Goal: Transaction & Acquisition: Purchase product/service

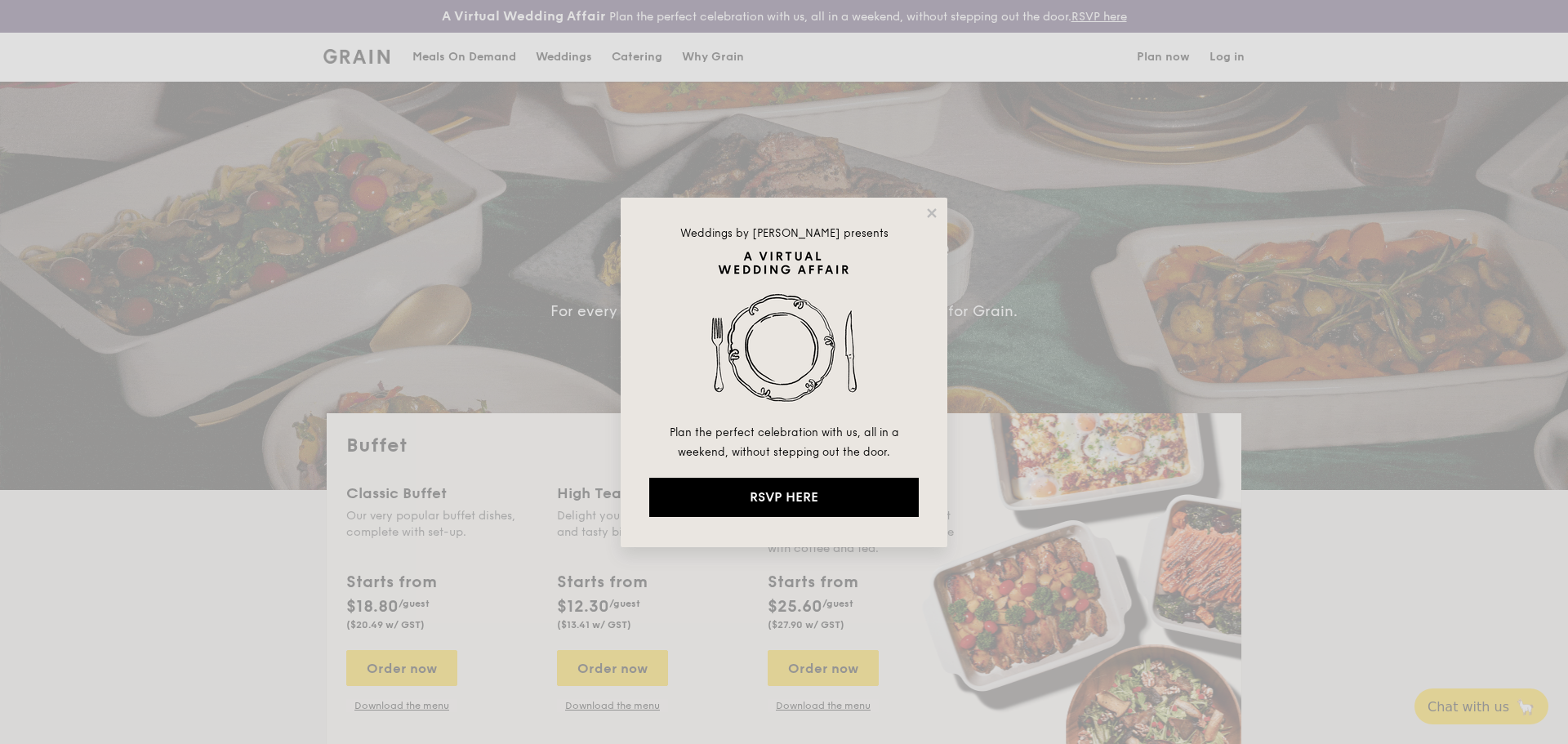
select select
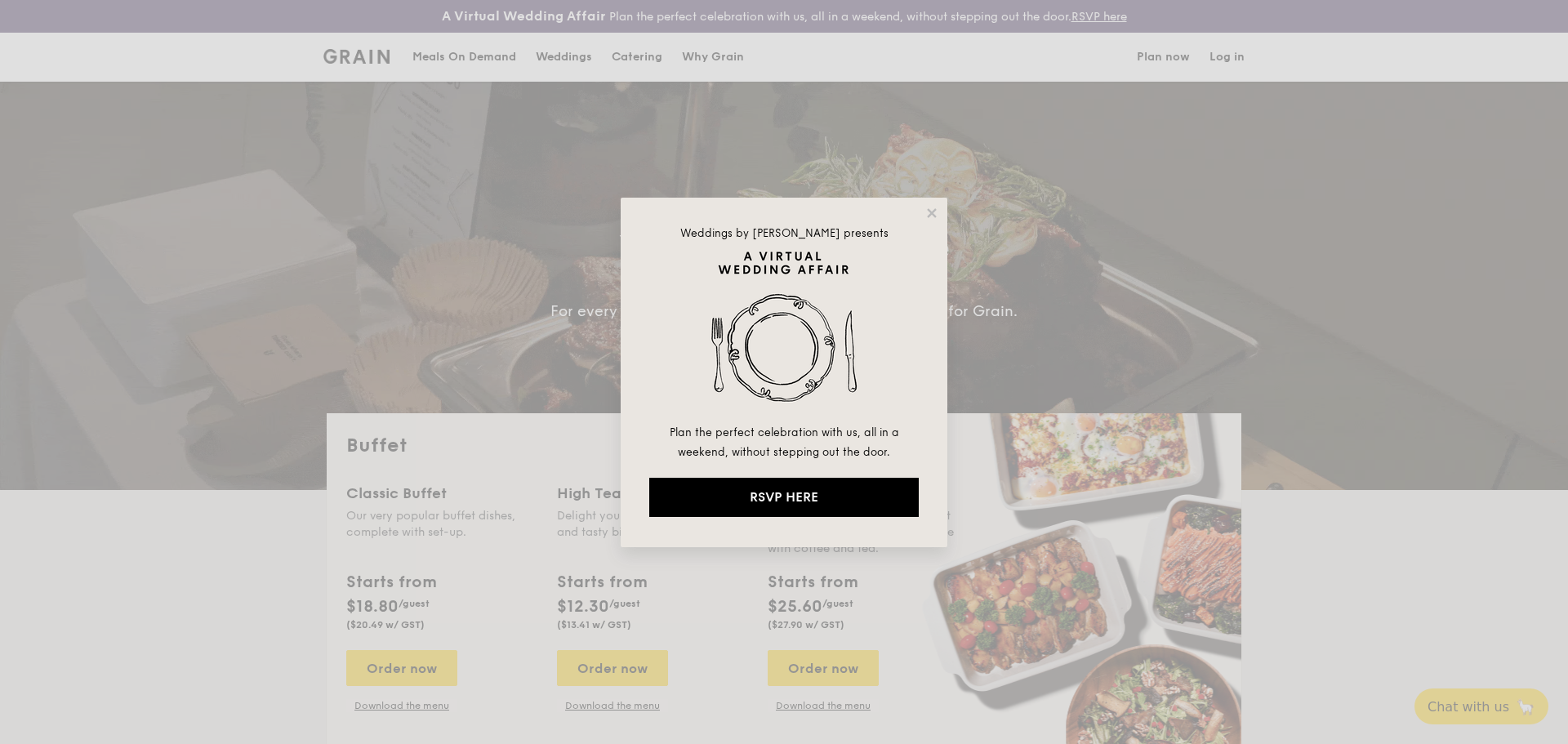
click at [1384, 607] on div "Weddings by [PERSON_NAME] presents Plan the perfect celebration with us, all in…" at bounding box center [784, 372] width 1568 height 744
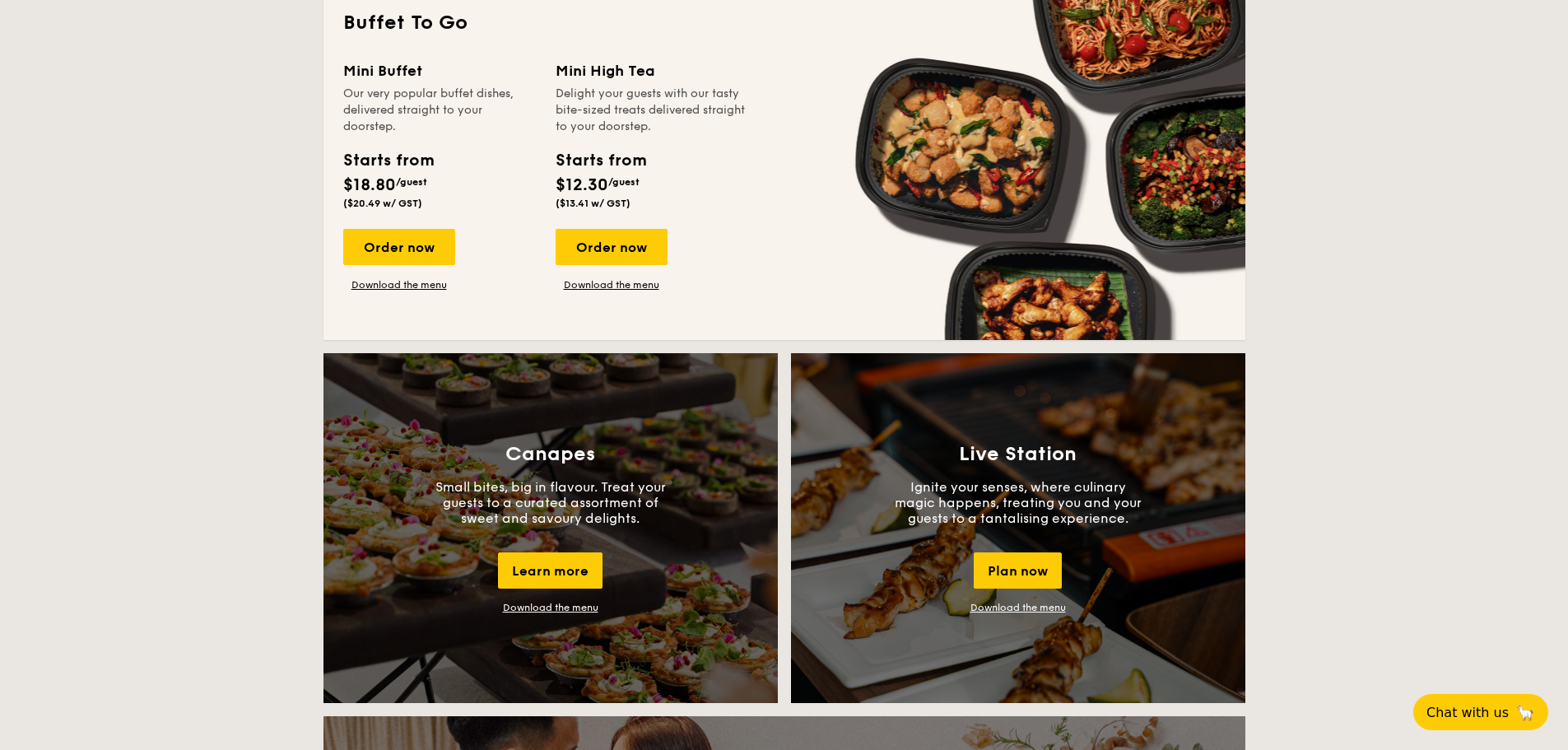
scroll to position [1482, 0]
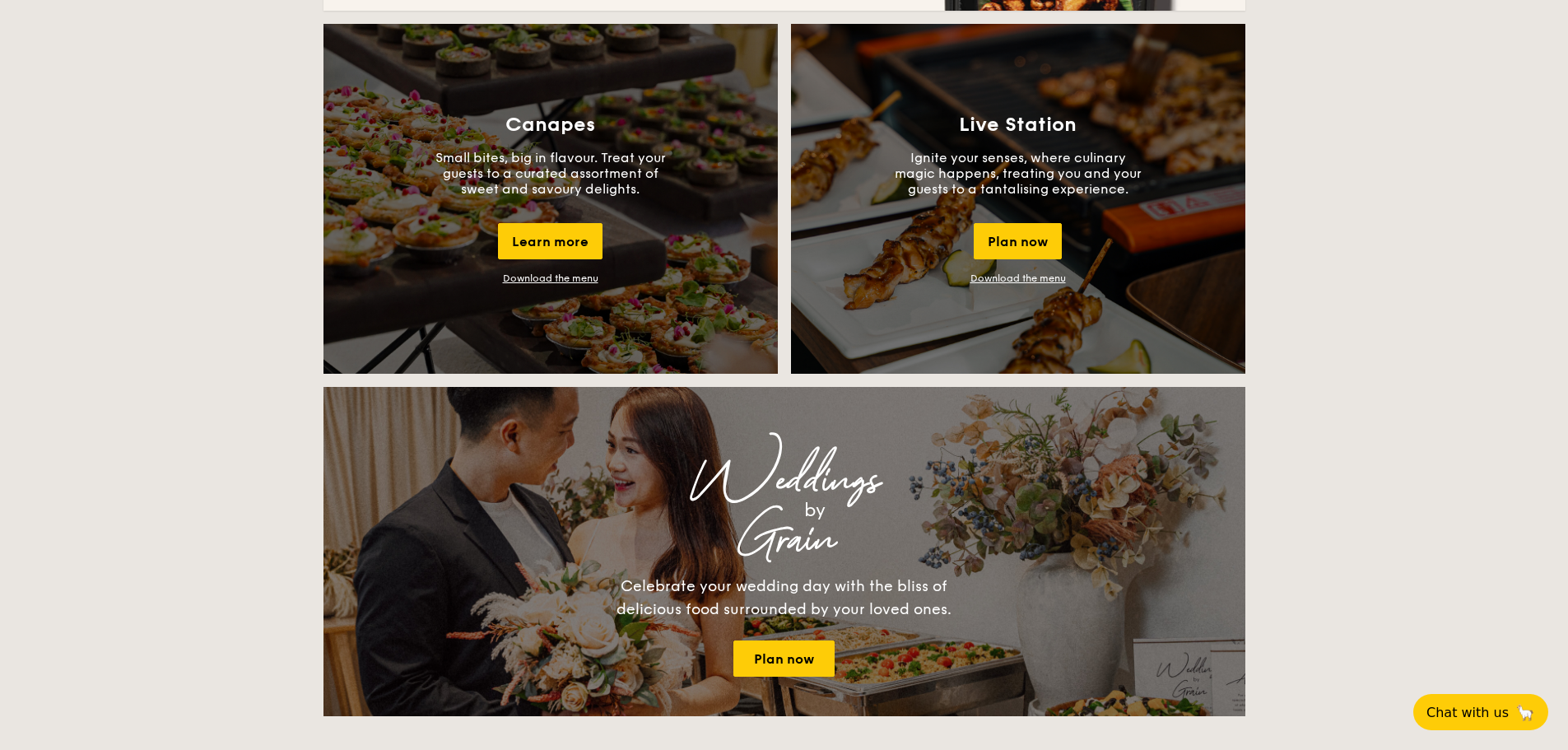
drag, startPoint x: 1553, startPoint y: 384, endPoint x: 1532, endPoint y: 385, distance: 21.0
click at [1553, 384] on div "Buffet Classic Buffet Our very popular buffet dishes, complete with set-up. Sta…" at bounding box center [784, 542] width 1568 height 3215
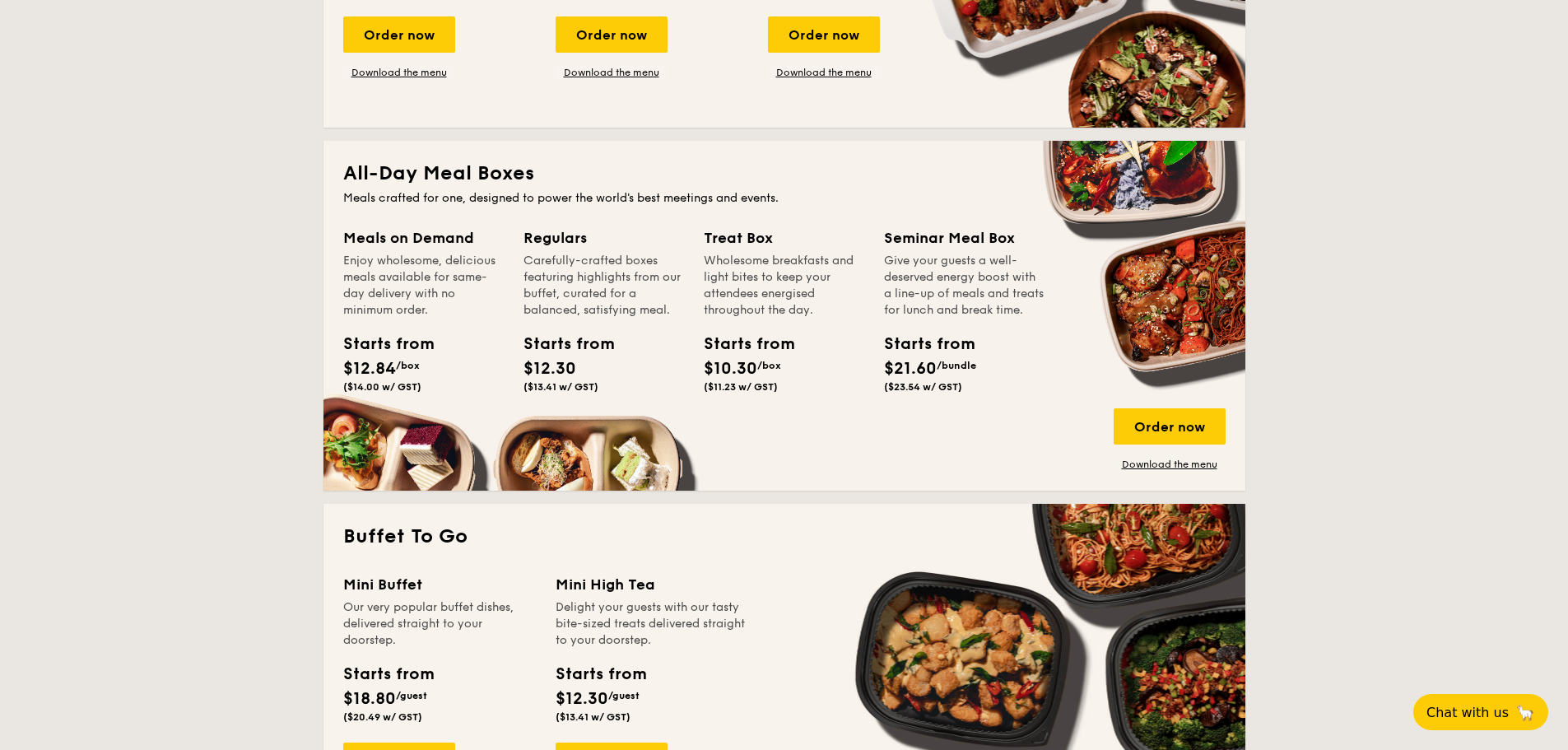
scroll to position [0, 0]
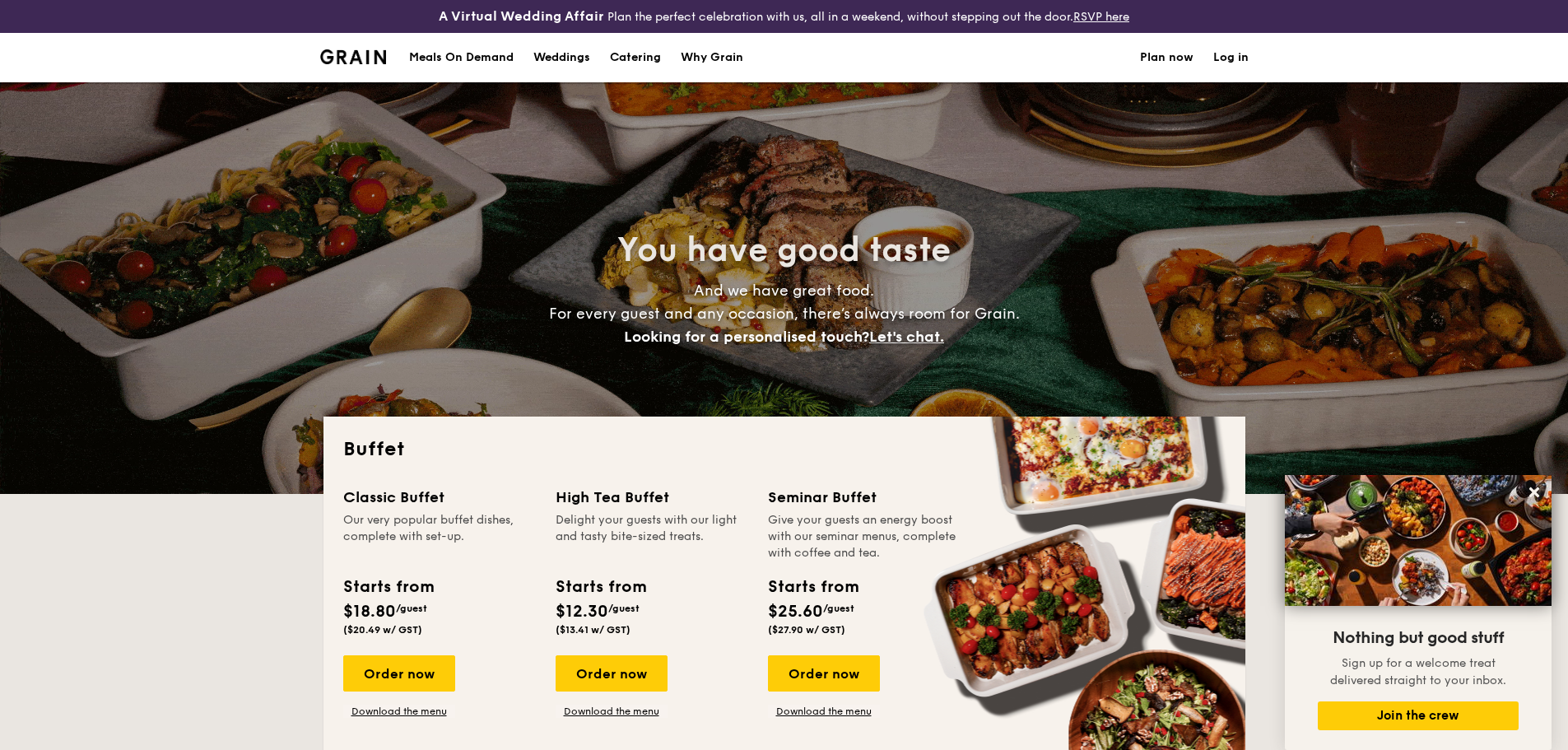
click at [638, 60] on h1 "Catering" at bounding box center [635, 58] width 51 height 50
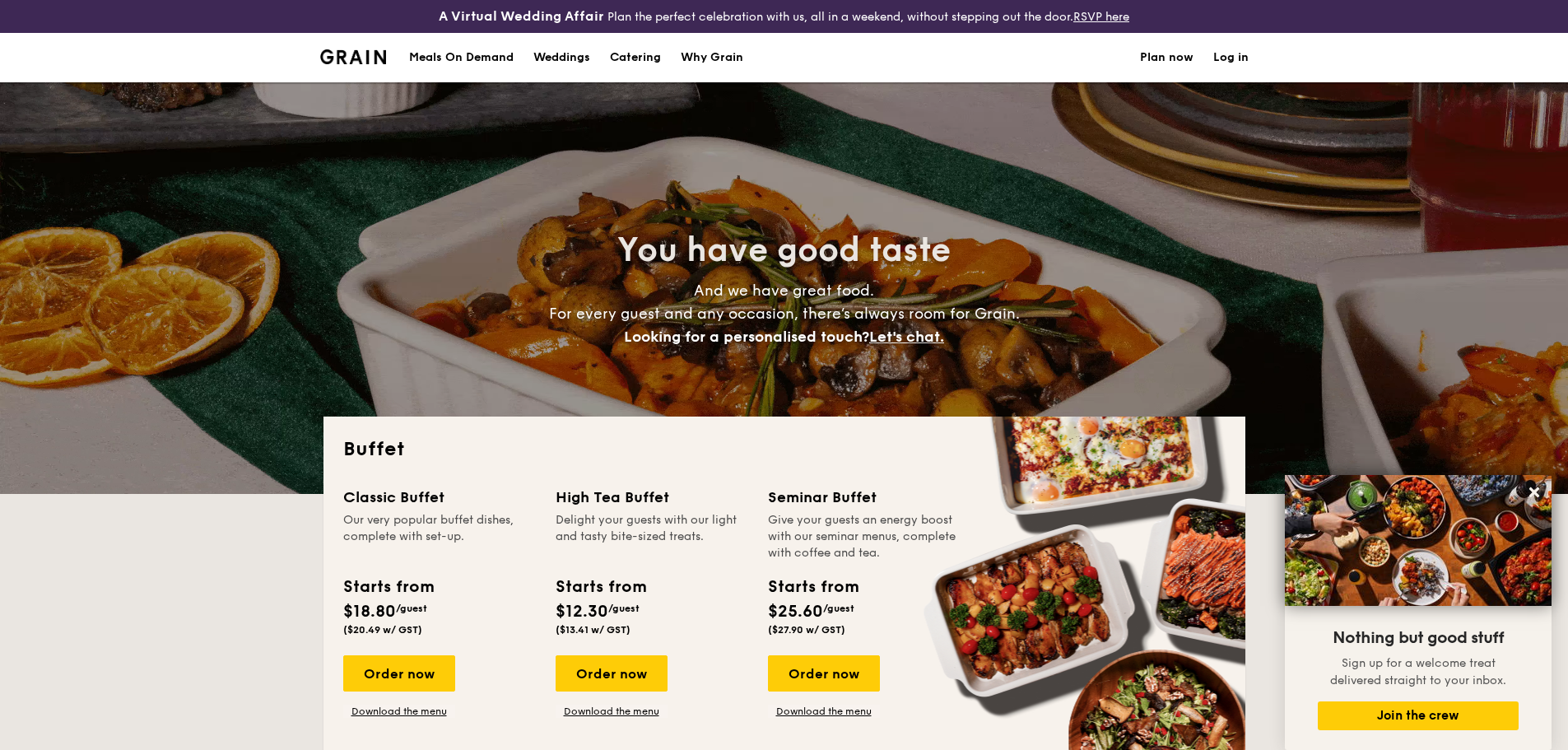
click at [484, 64] on div "Meals On Demand" at bounding box center [460, 58] width 104 height 50
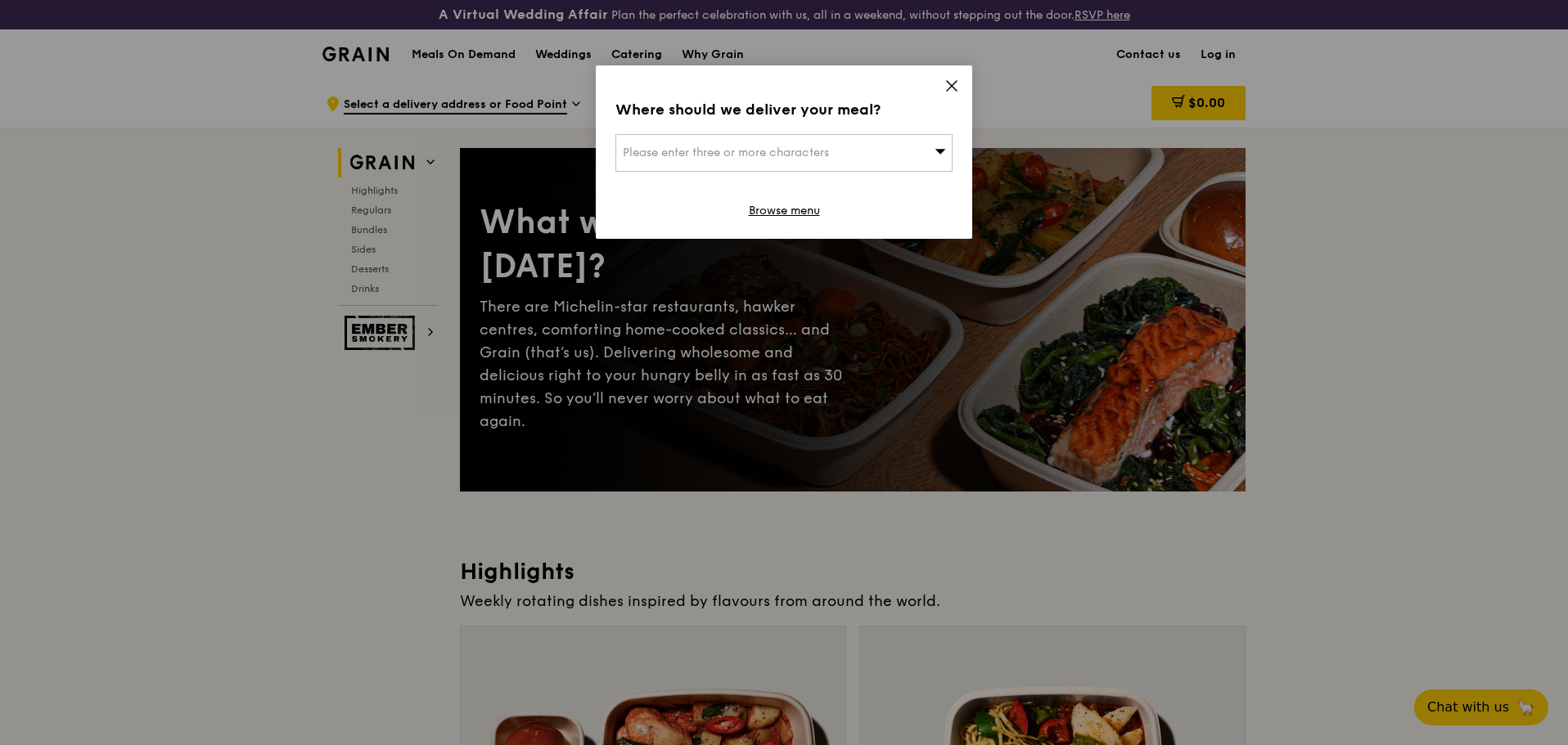
click at [907, 145] on div "Please enter three or more characters" at bounding box center [784, 153] width 337 height 38
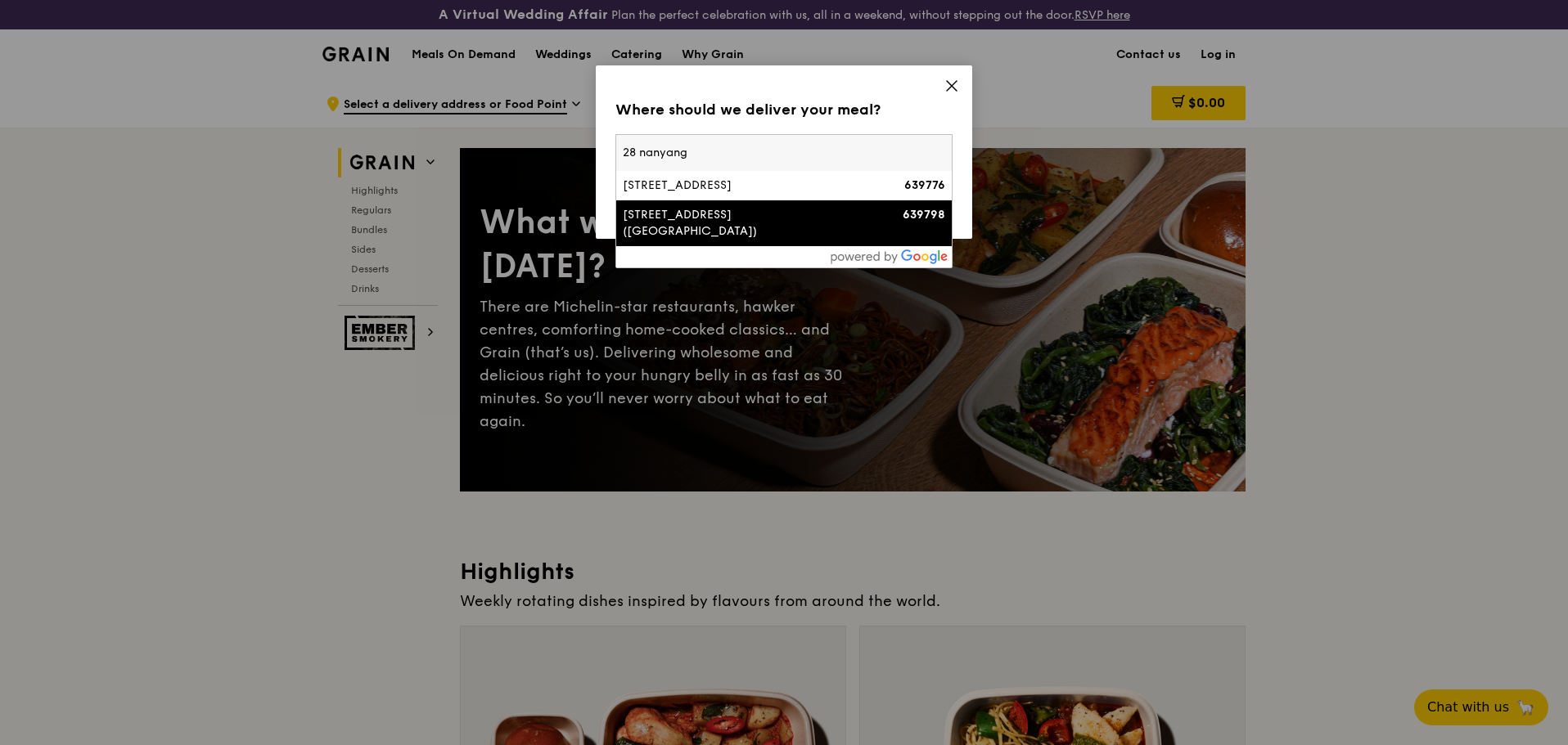
type input "28 nanyang"
click at [786, 219] on div "28 Nanyang Avenue (Ntu Hall Of Residence)" at bounding box center [743, 222] width 242 height 33
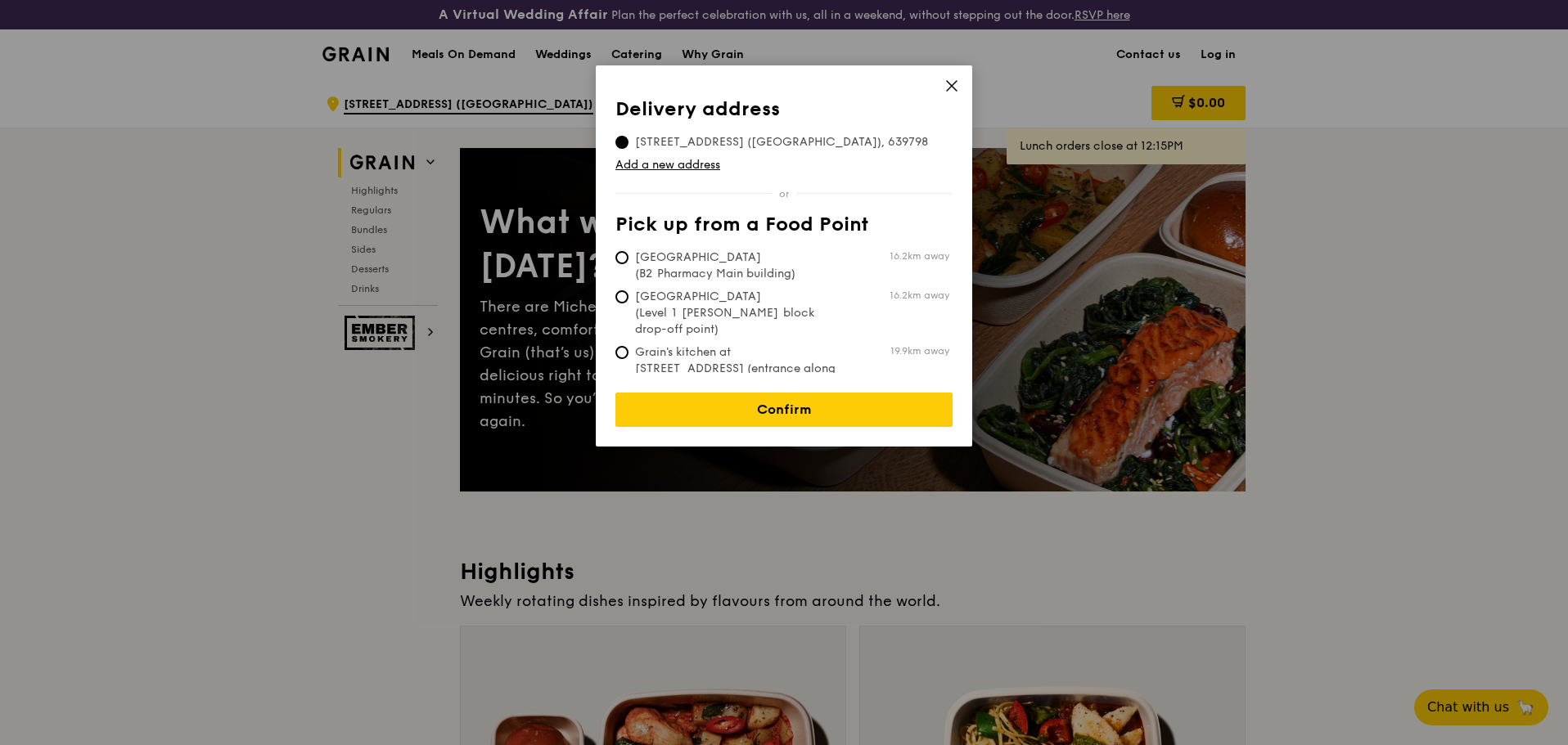
click at [650, 140] on span "28 Nanyang Avenue (Ntu Hall Of Residence), 639798" at bounding box center [782, 142] width 332 height 17
click at [629, 140] on input "28 Nanyang Avenue (Ntu Hall Of Residence), 639798" at bounding box center [622, 141] width 13 height 13
click at [962, 84] on div "Delivery address Pick up from a Food Point Delivery address 28 Nanyang Avenue (…" at bounding box center [784, 256] width 377 height 381
click at [943, 86] on div "Delivery address Pick up from a Food Point Delivery address 28 Nanyang Avenue (…" at bounding box center [784, 256] width 377 height 381
click at [955, 85] on icon at bounding box center [951, 85] width 15 height 15
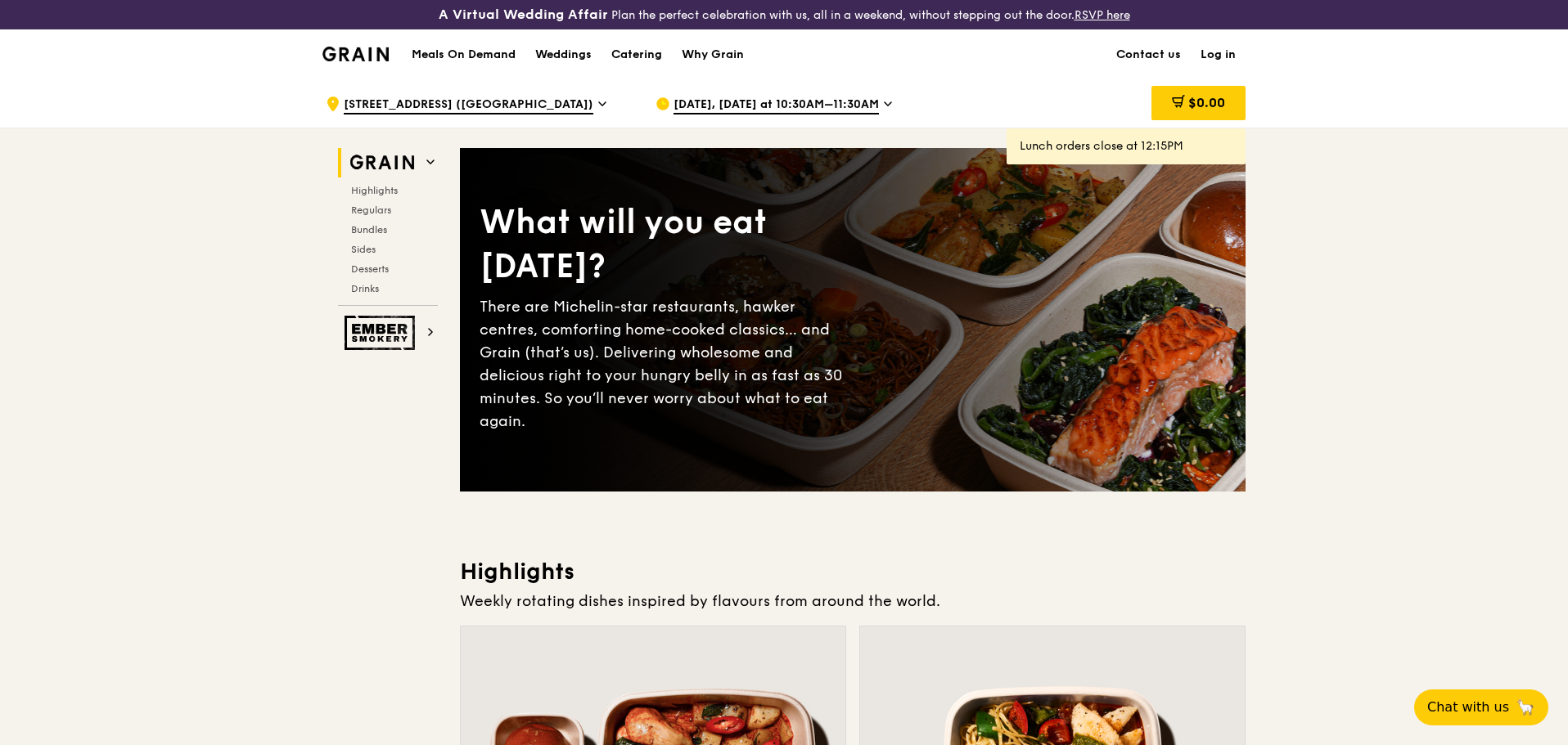
click at [464, 116] on div ".cls-1 { fill: none; stroke: #fff; stroke-linecap: round; stroke-linejoin: roun…" at bounding box center [478, 104] width 304 height 49
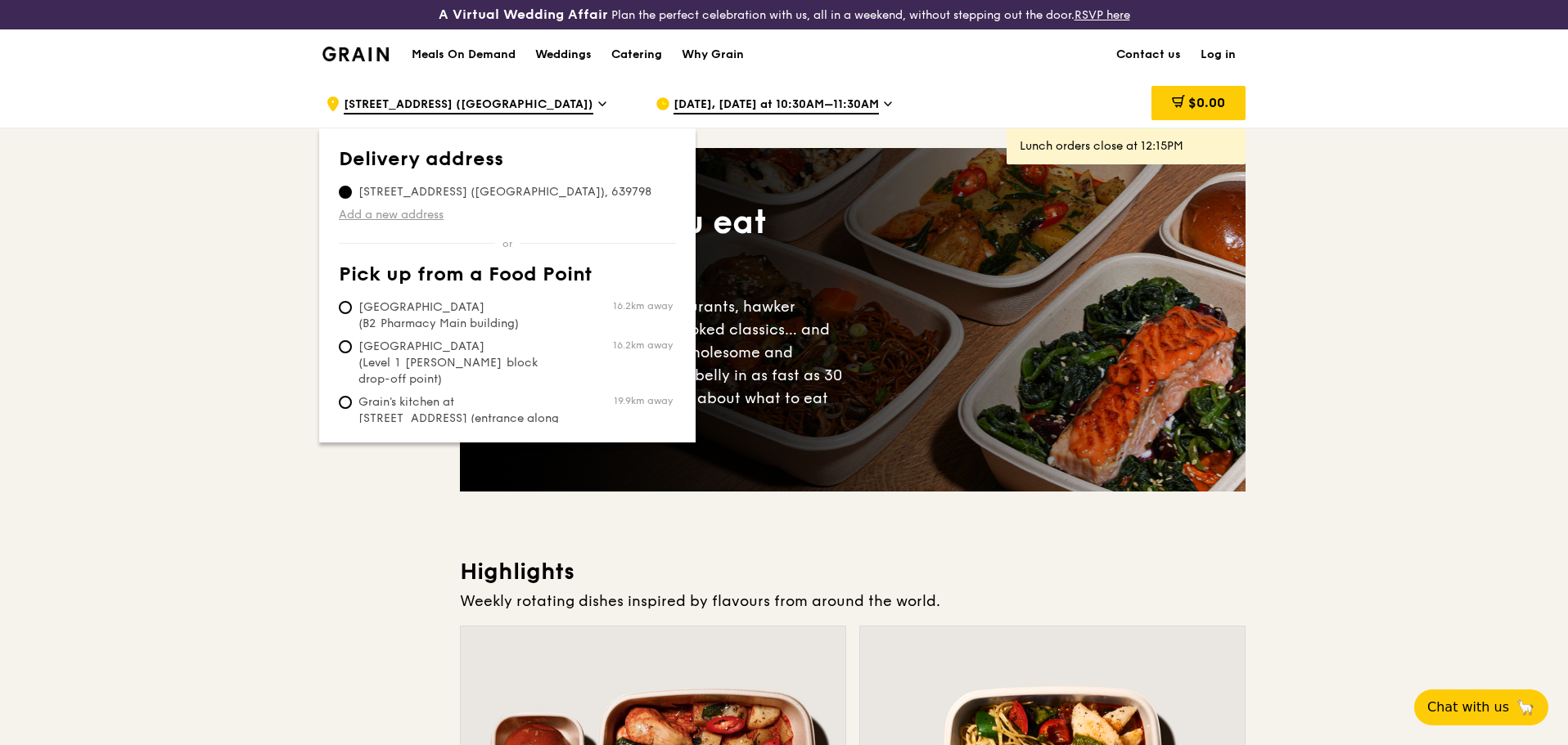
click at [366, 216] on link "Add a new address" at bounding box center [507, 214] width 337 height 17
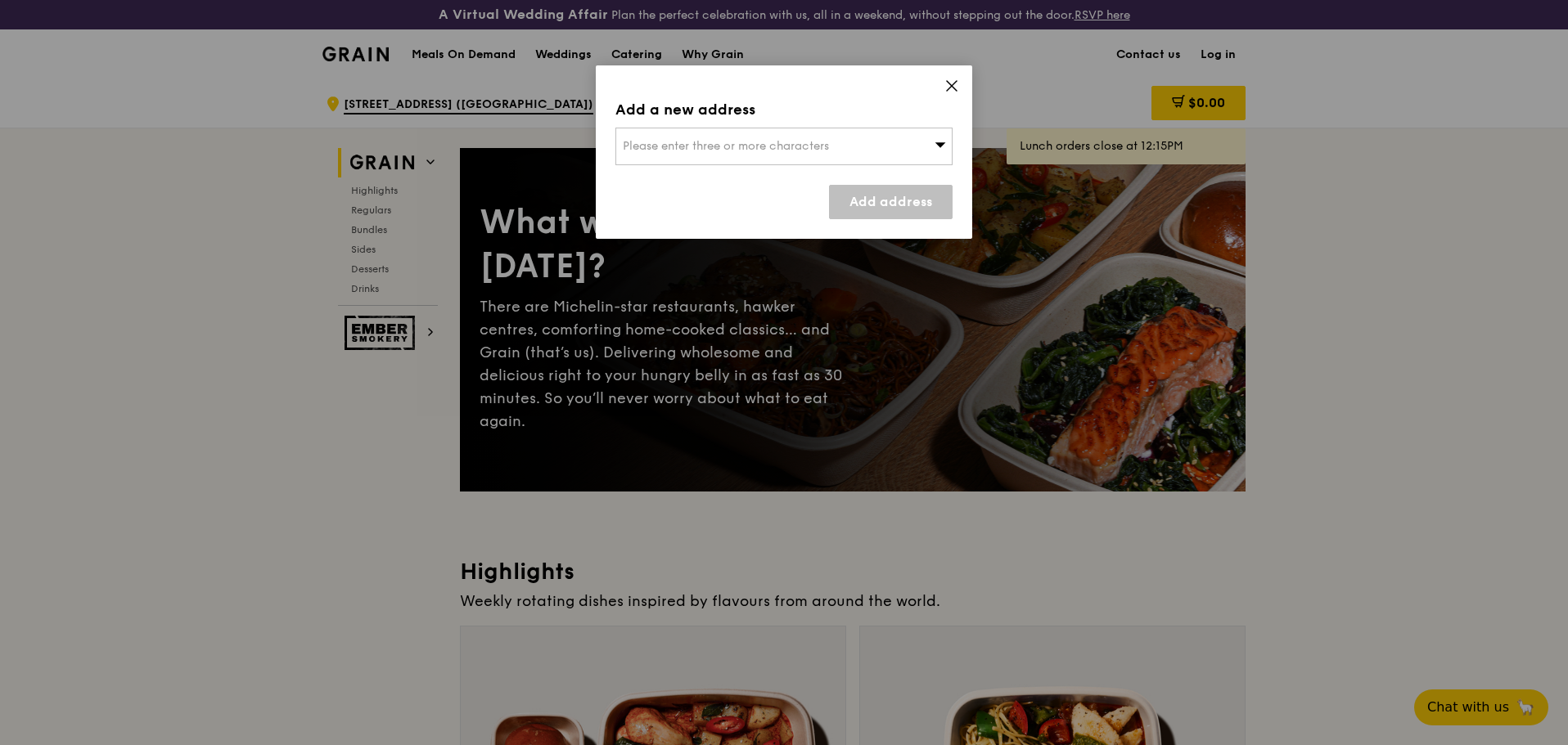
click at [695, 142] on span "Please enter three or more characters" at bounding box center [726, 146] width 207 height 14
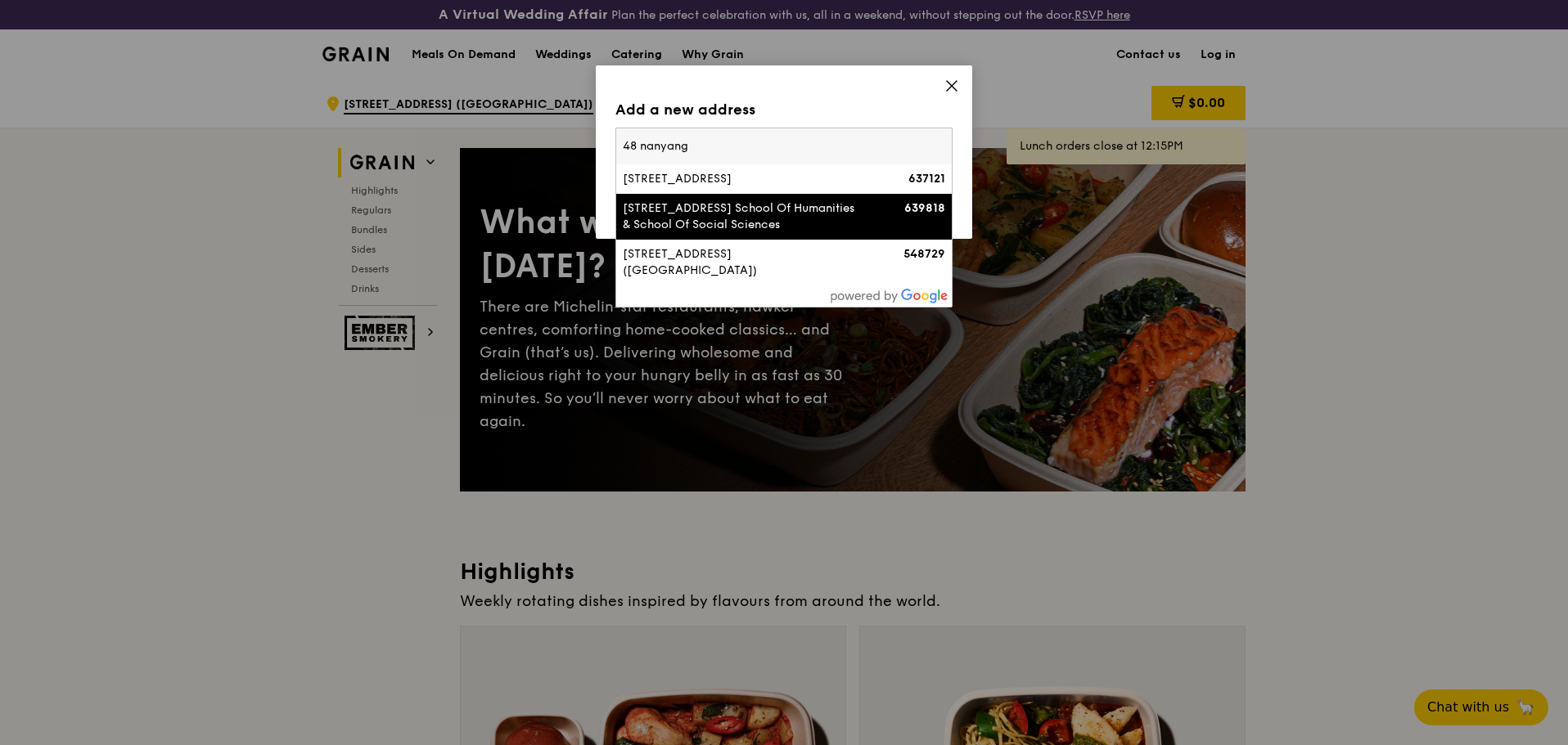
type input "48 nanyang"
click at [769, 222] on div "48 Nanyang Avenue, Ntu School Of Humanities & School Of Social Sciences" at bounding box center [743, 216] width 242 height 33
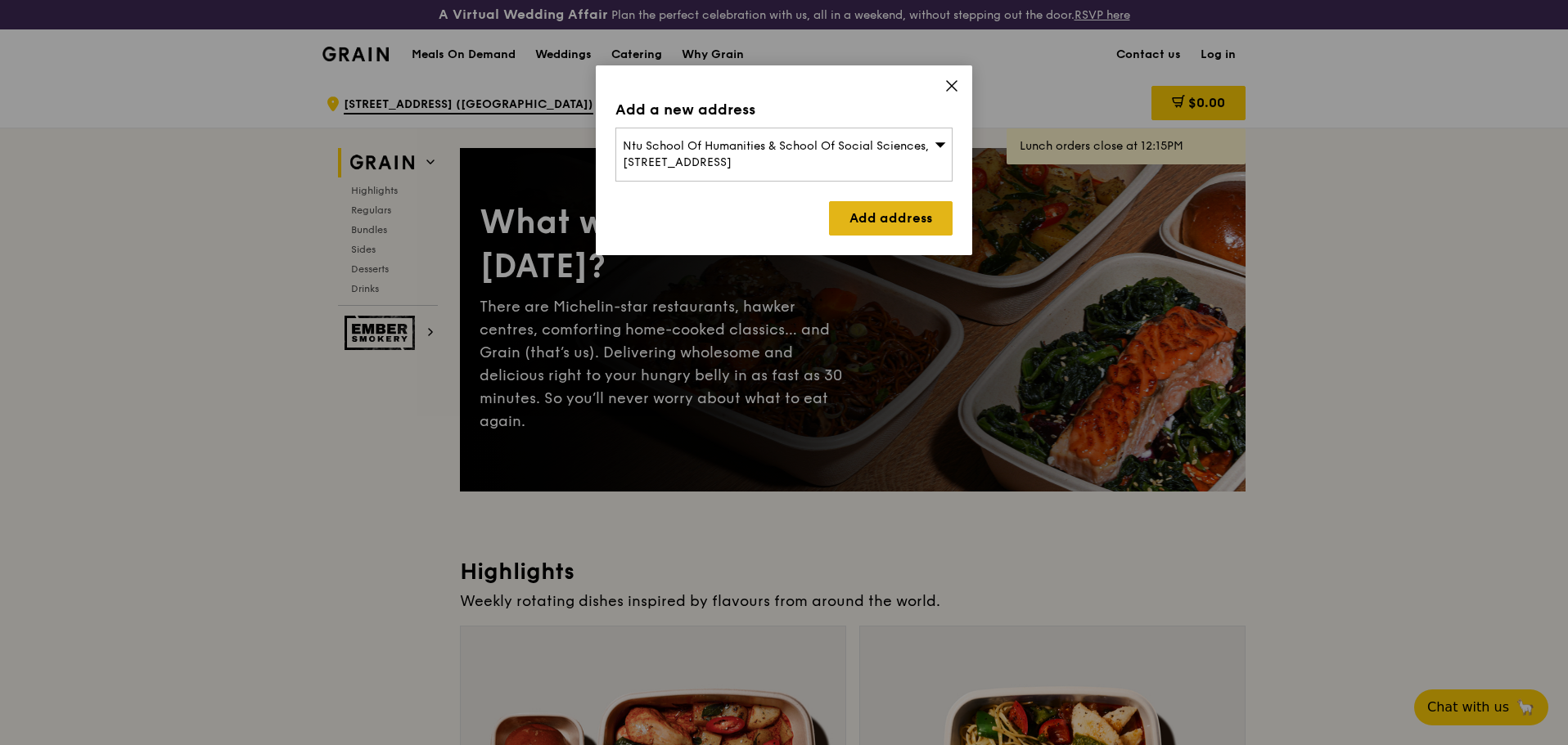
drag, startPoint x: 908, startPoint y: 225, endPoint x: 944, endPoint y: 229, distance: 36.2
click at [909, 225] on link "Add address" at bounding box center [891, 218] width 124 height 35
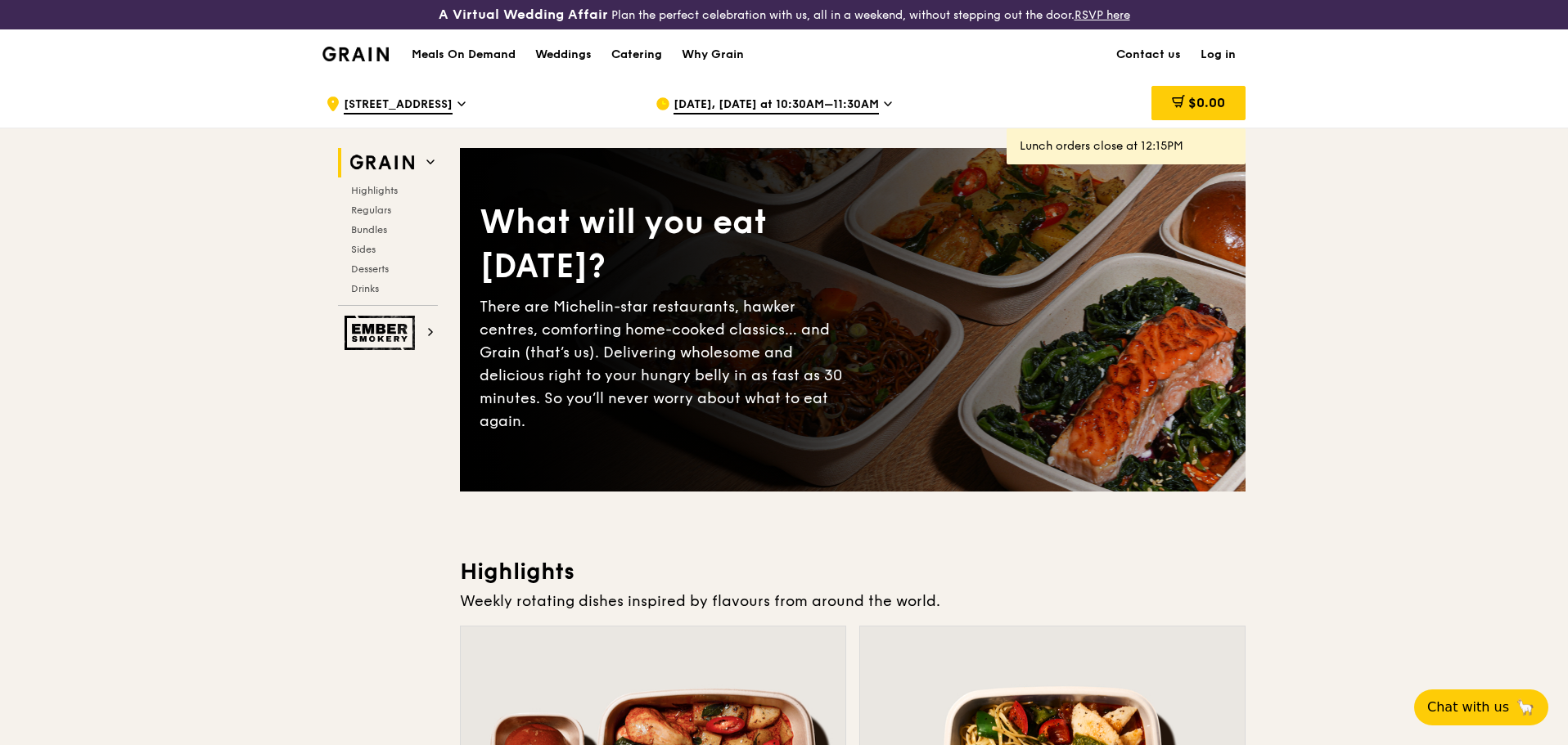
click at [821, 108] on span "Sep 18, Today at 10:30AM–11:30AM" at bounding box center [776, 106] width 206 height 18
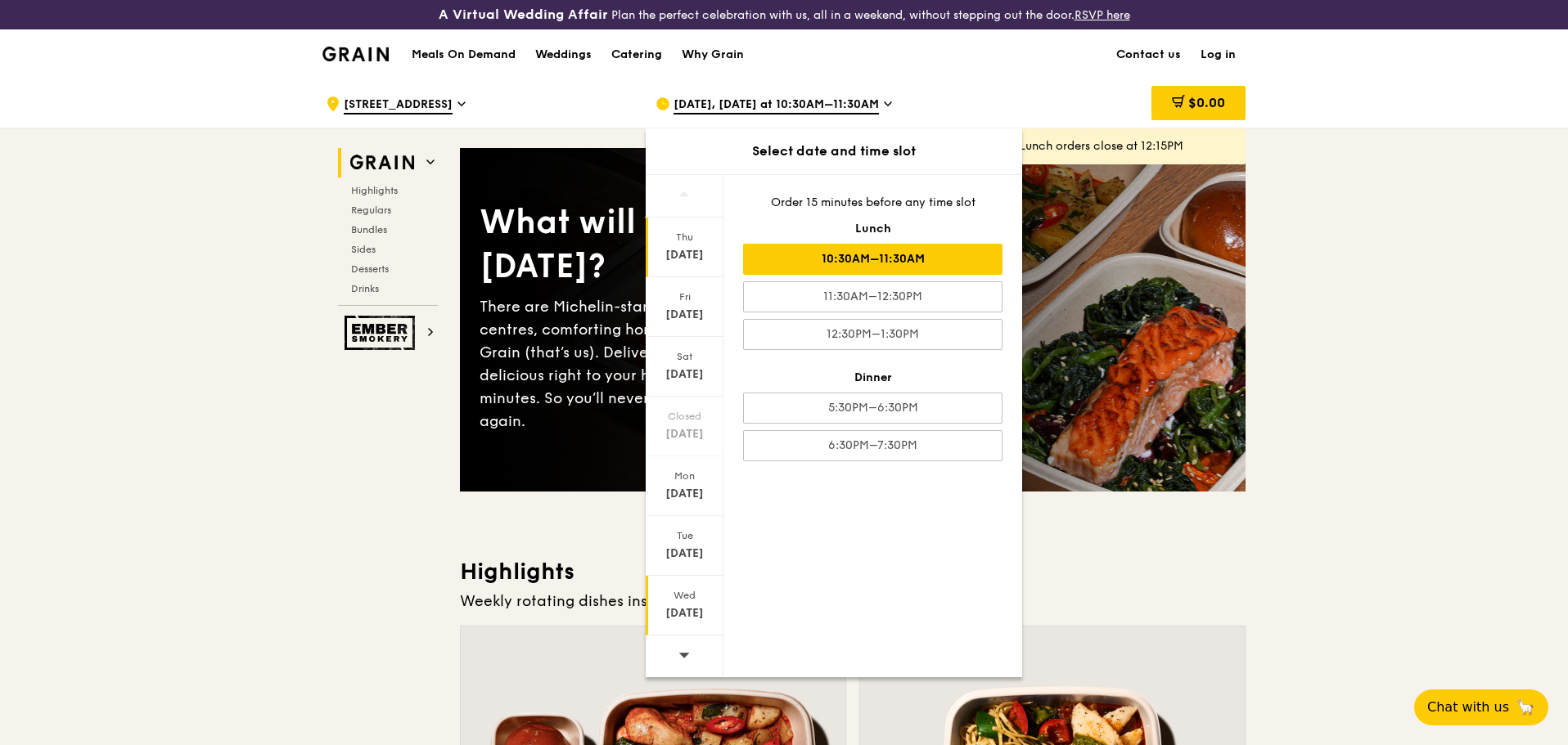
click at [686, 619] on div "Sep 24" at bounding box center [685, 614] width 73 height 17
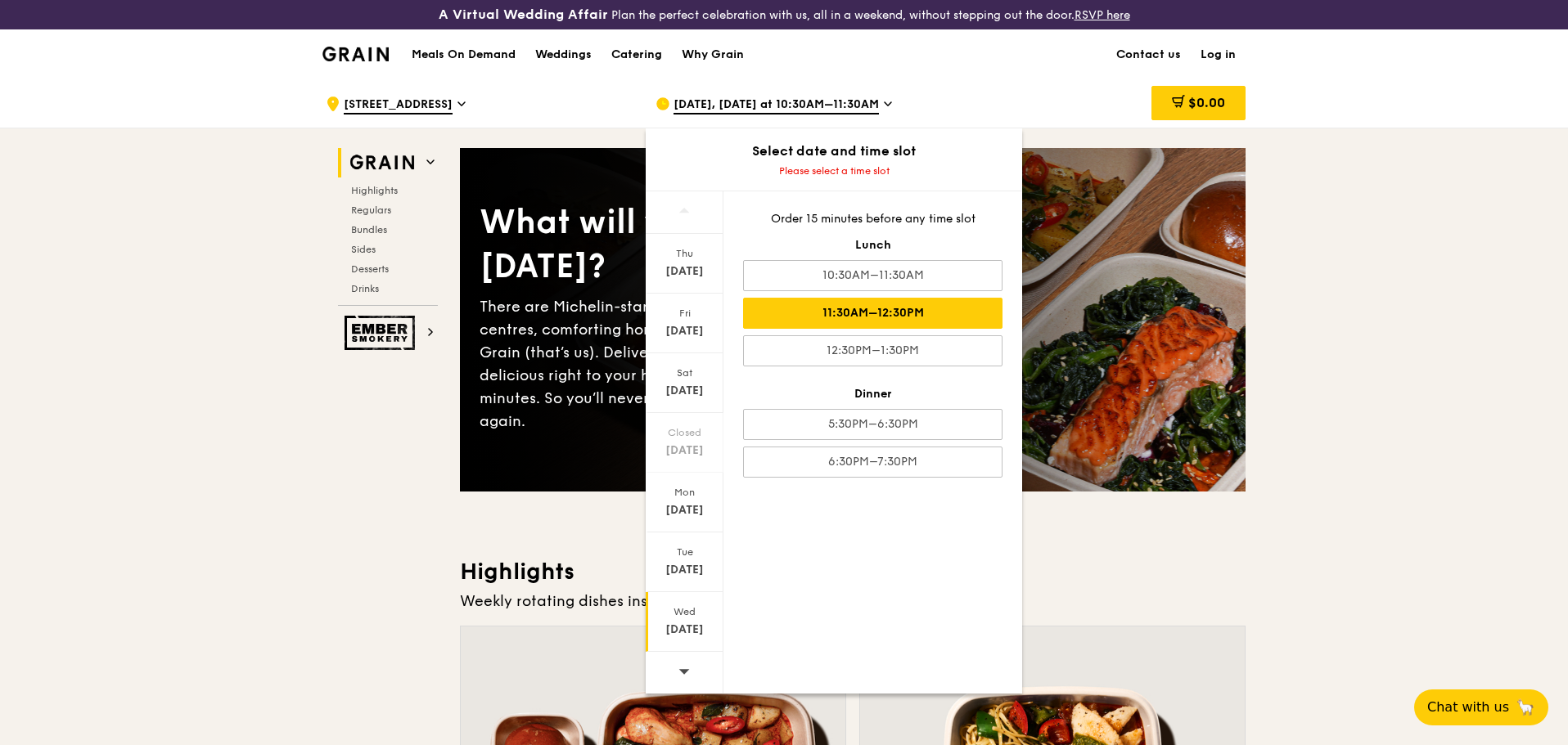
click at [938, 317] on div "11:30AM–12:30PM" at bounding box center [873, 312] width 259 height 31
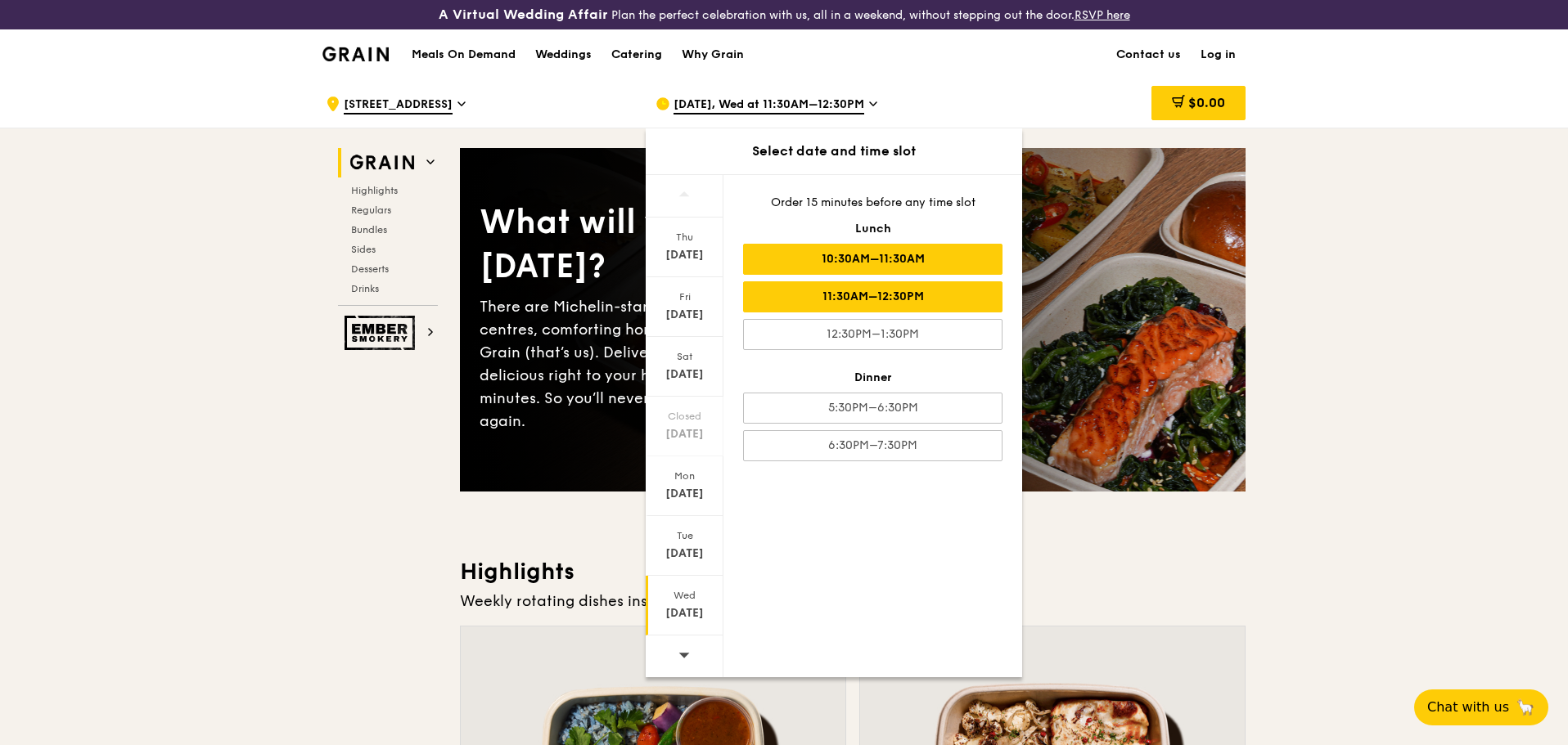
click at [875, 254] on div "10:30AM–11:30AM" at bounding box center [873, 259] width 259 height 31
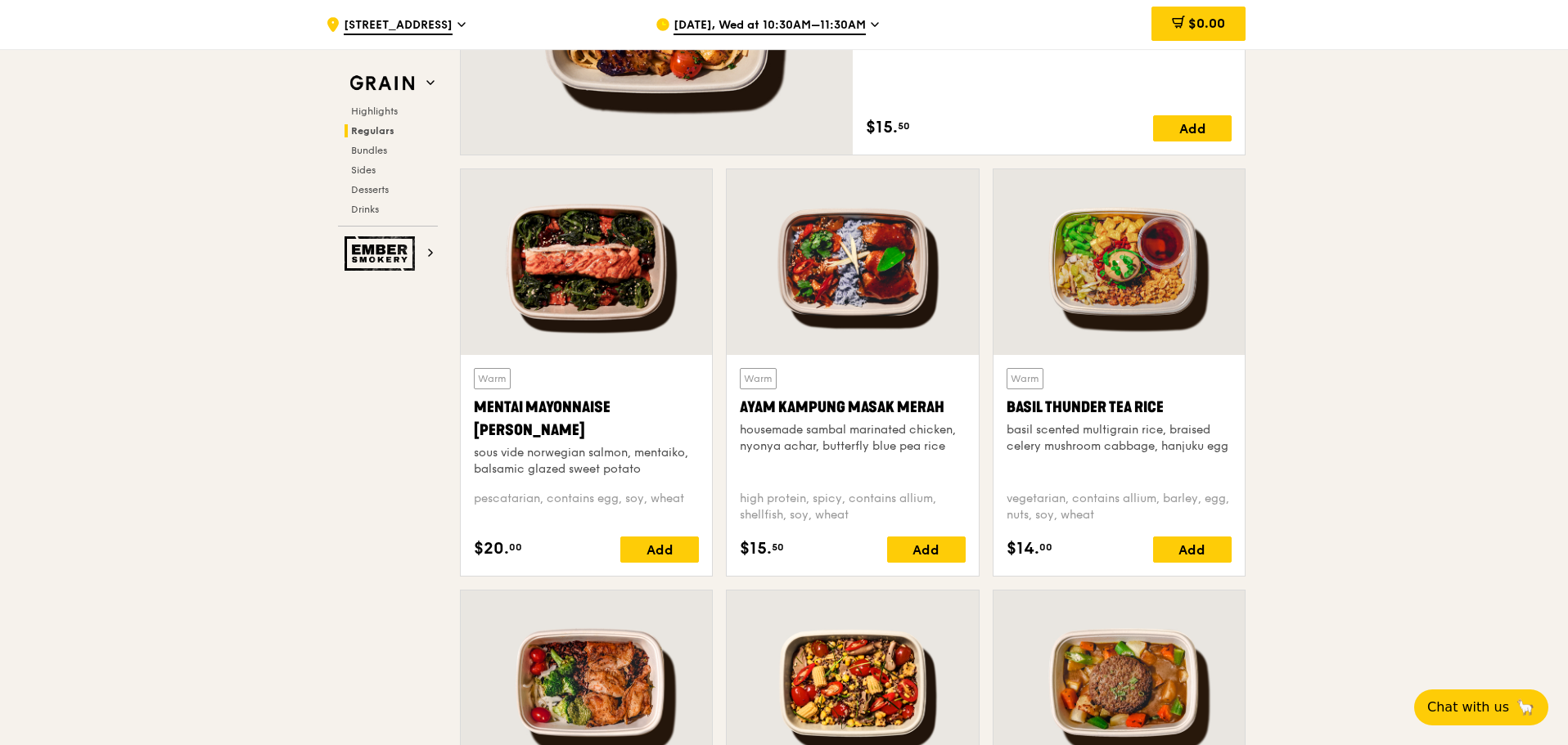
scroll to position [1718, 0]
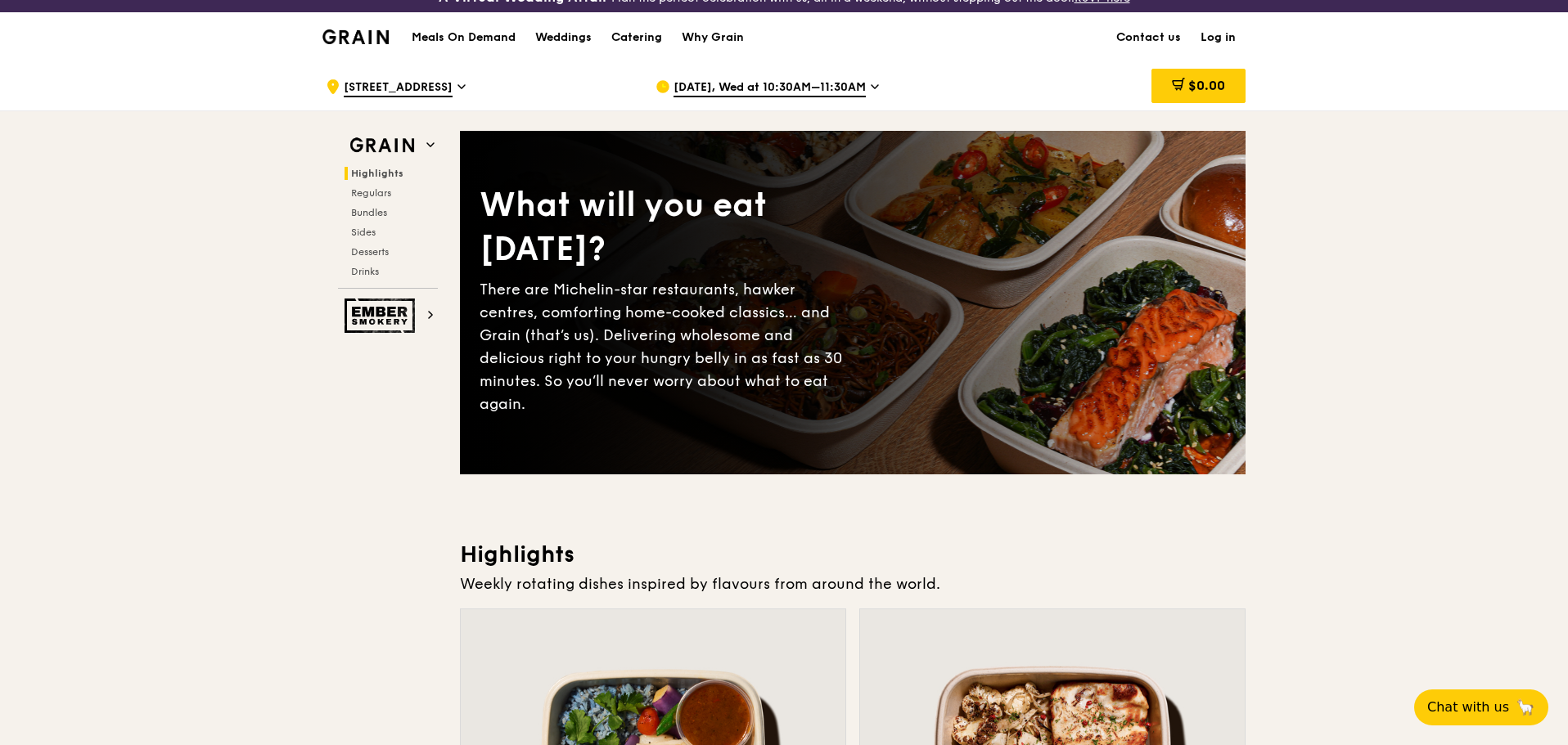
scroll to position [0, 0]
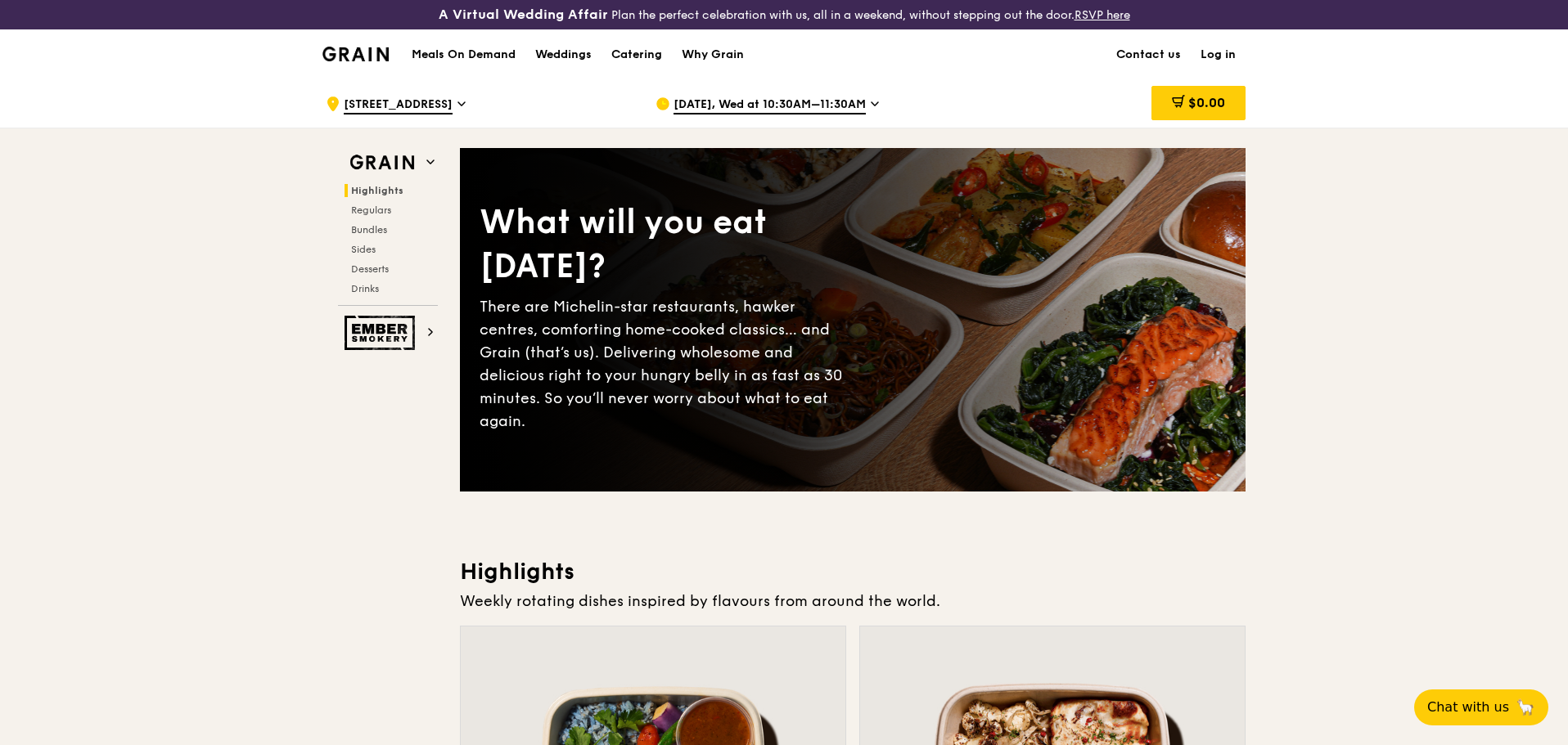
click at [353, 52] on img at bounding box center [355, 53] width 66 height 15
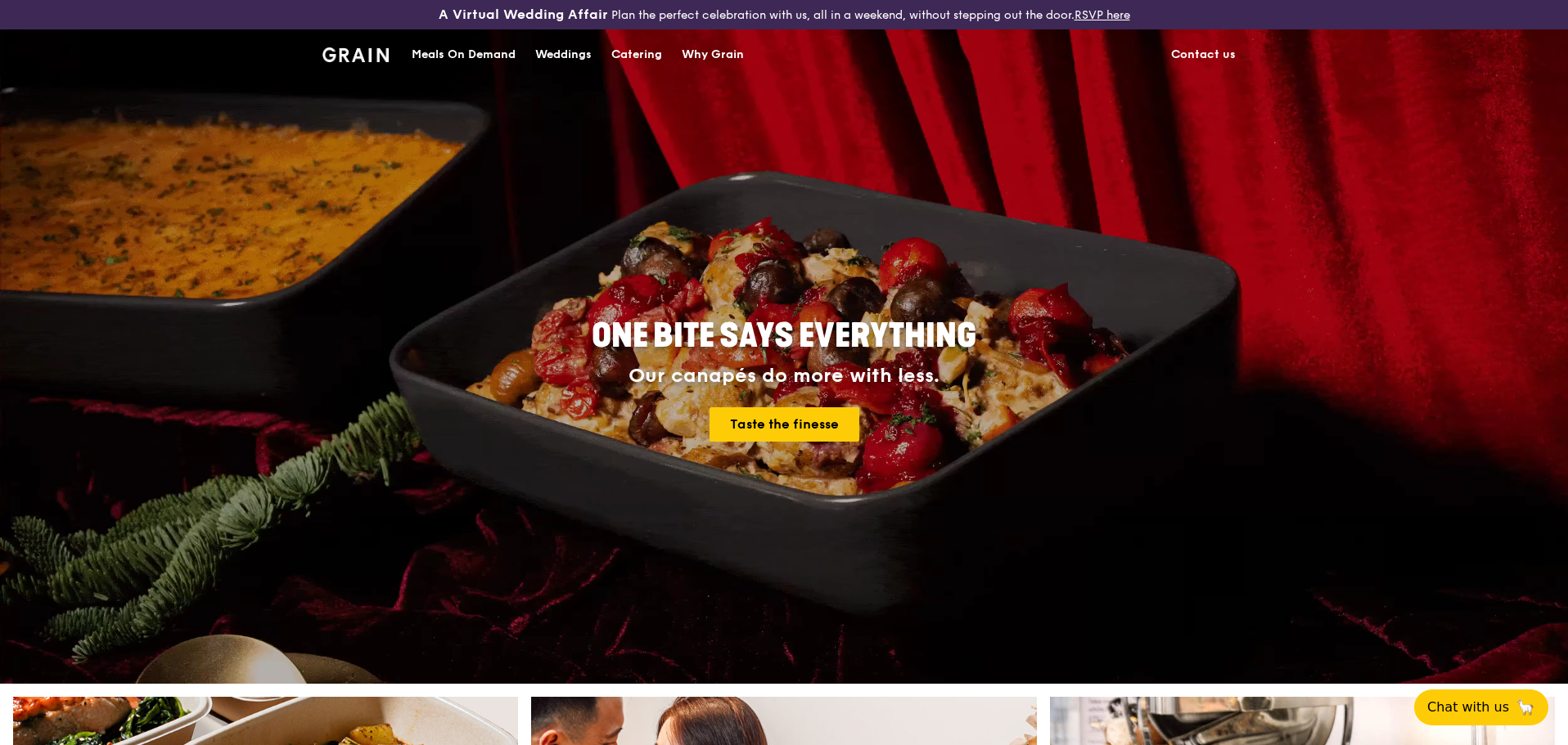
click at [626, 54] on div "Catering" at bounding box center [636, 55] width 50 height 49
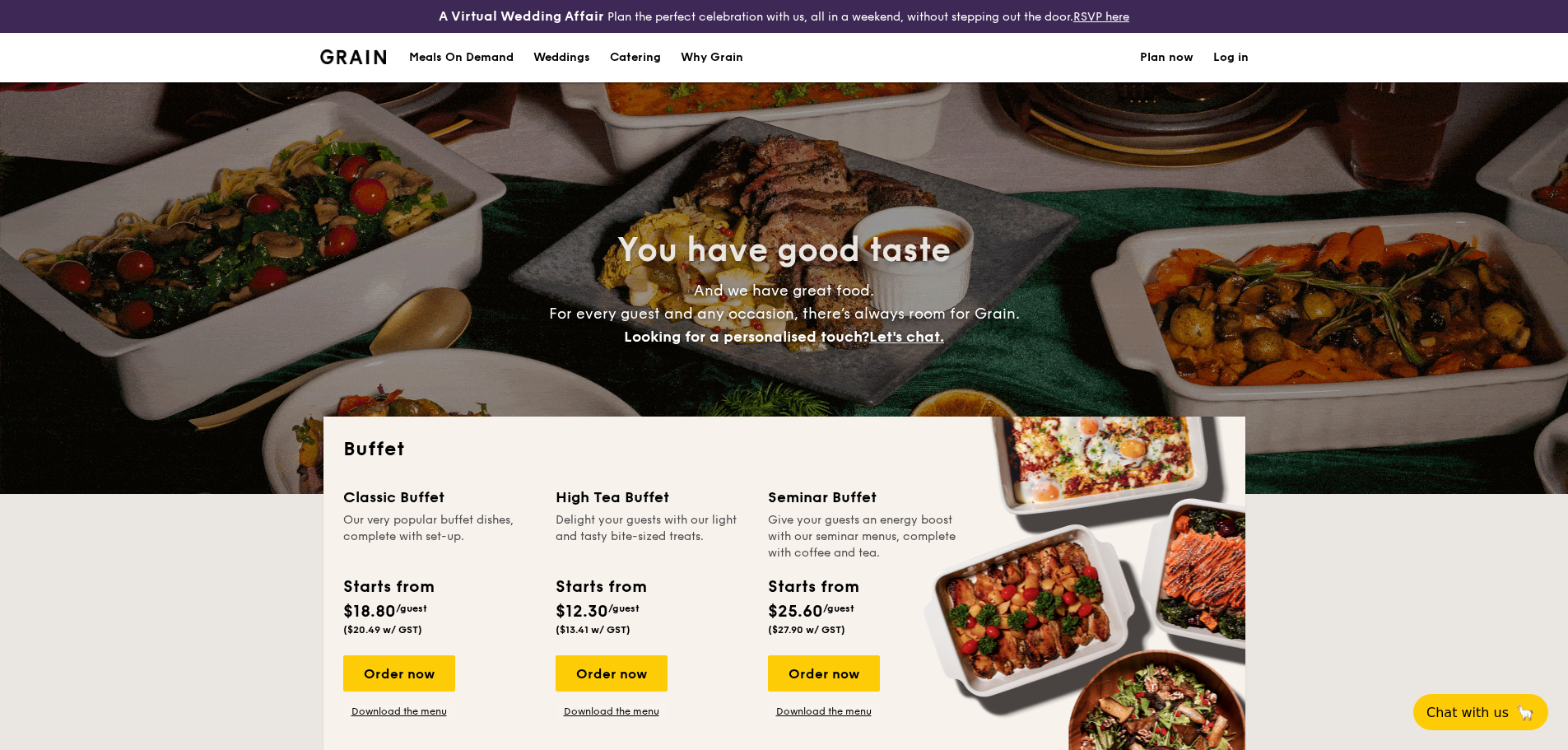
select select
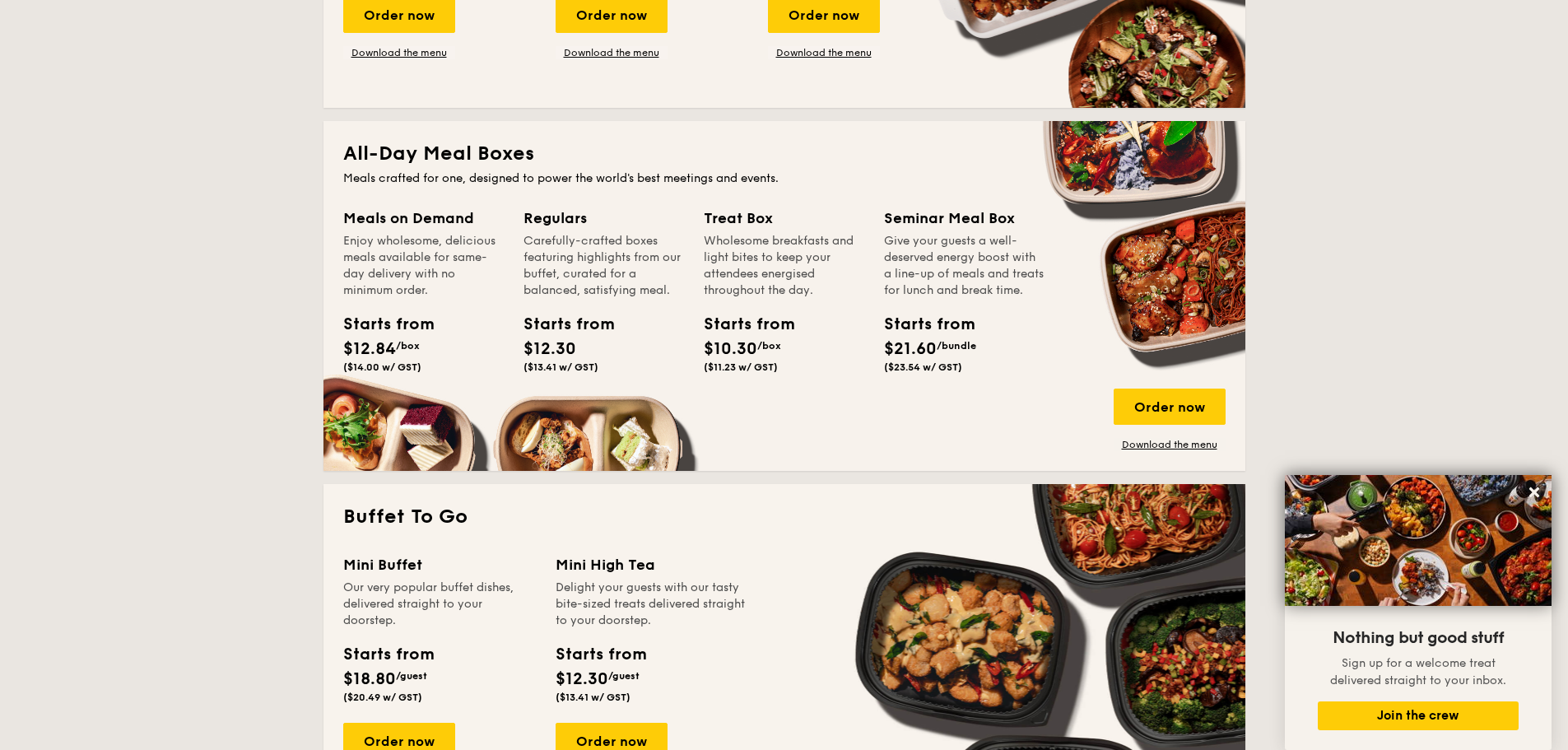
scroll to position [165, 0]
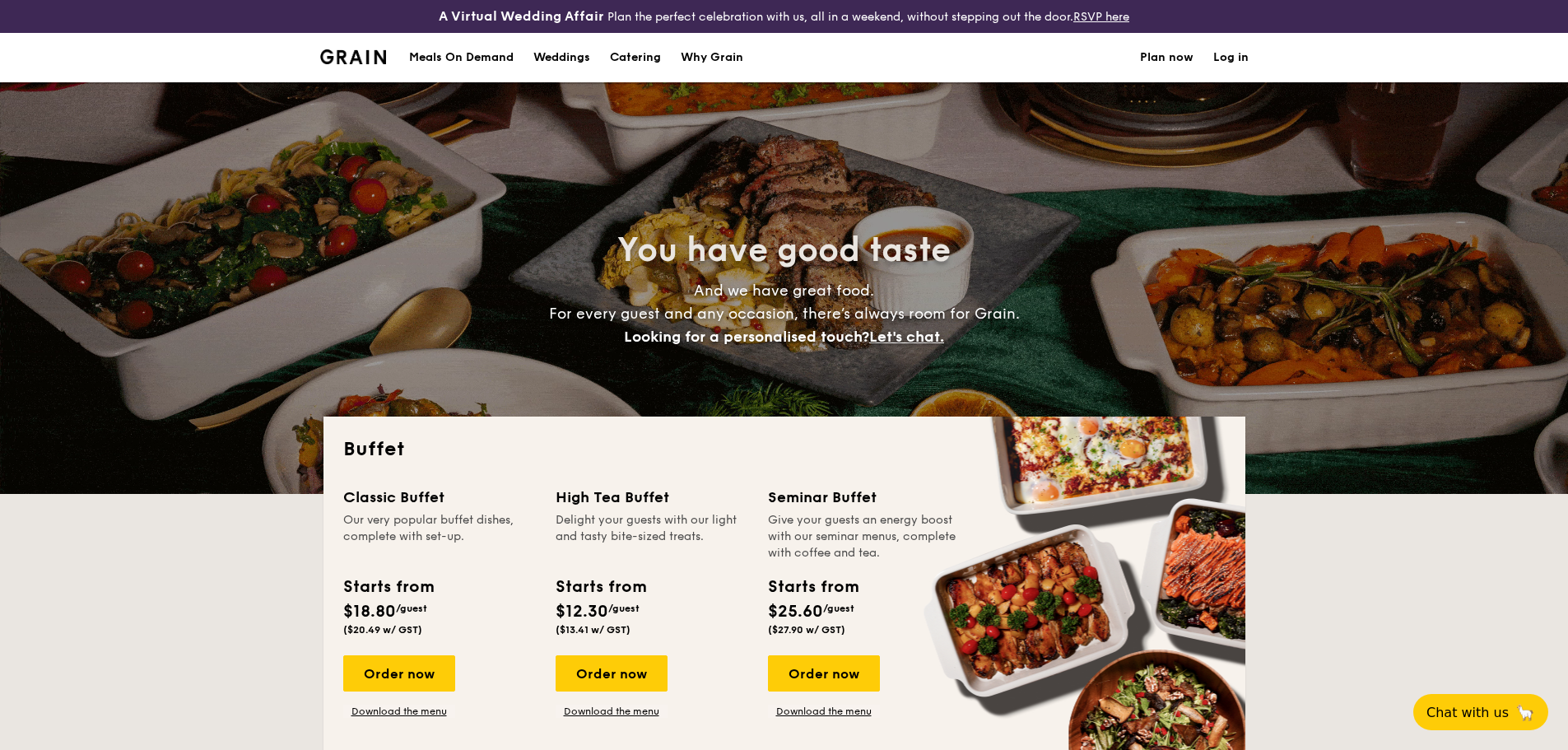
select select
click at [478, 61] on div "Meals On Demand" at bounding box center [460, 58] width 104 height 50
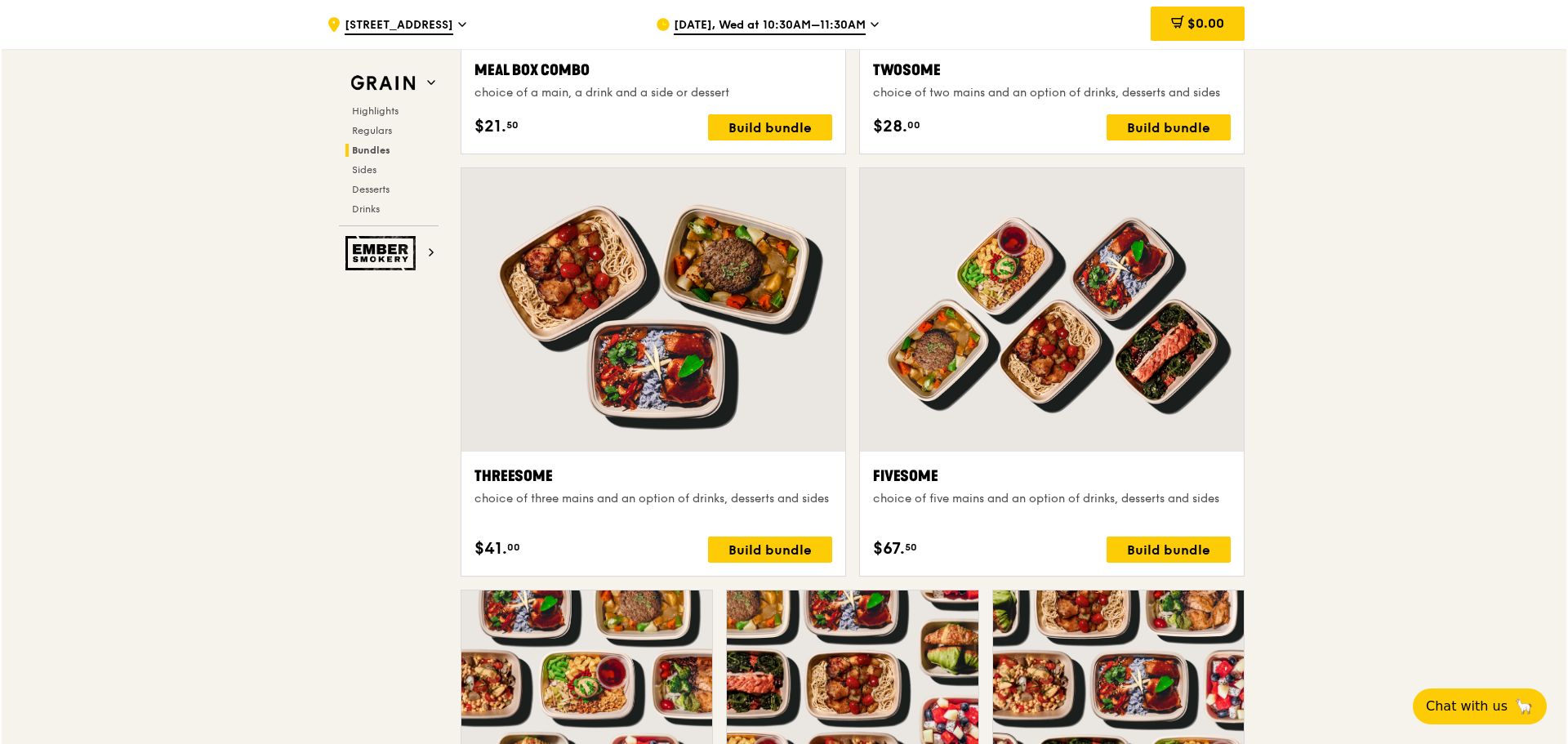
scroll to position [3179, 0]
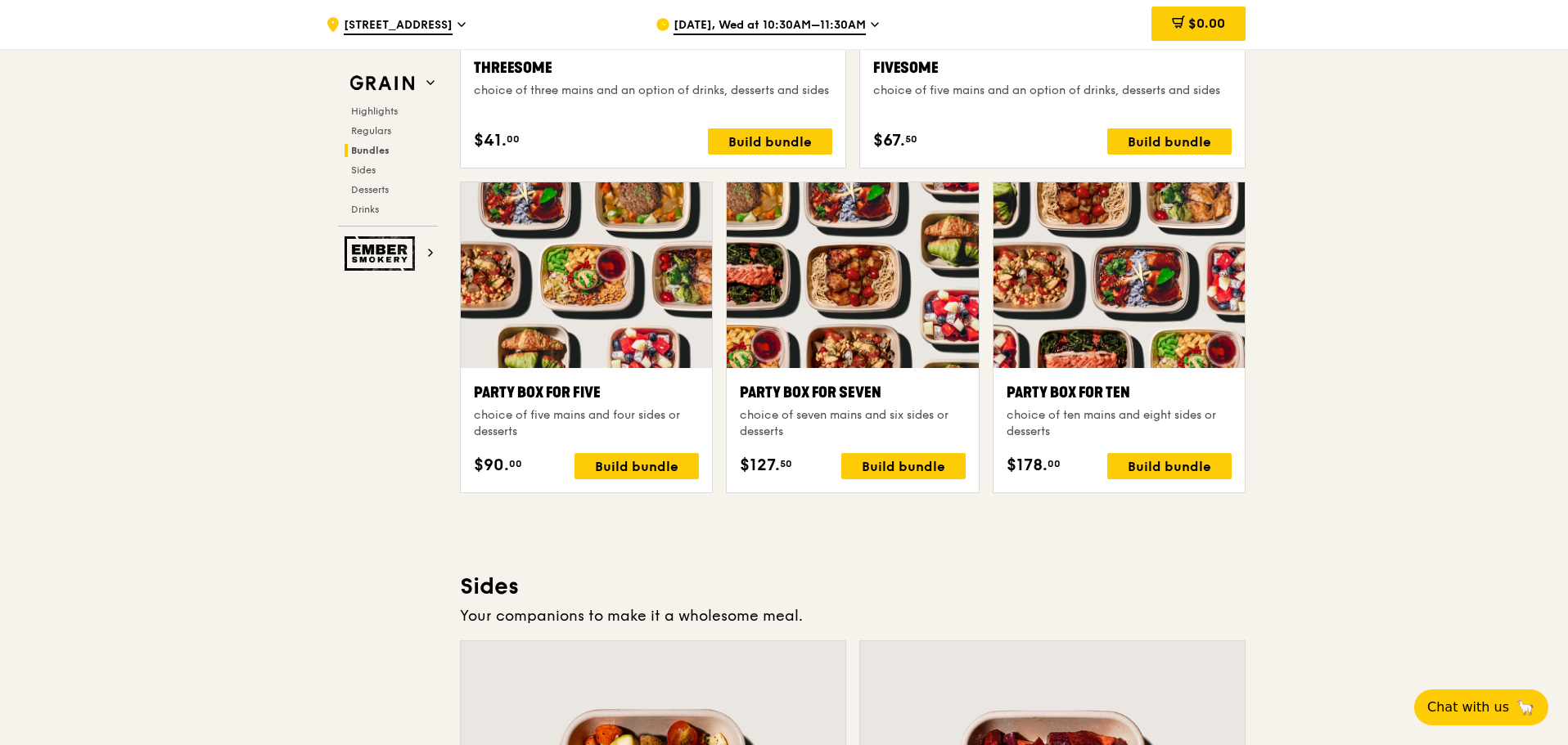
click at [1125, 390] on div "Party Box for Ten" at bounding box center [1119, 392] width 225 height 23
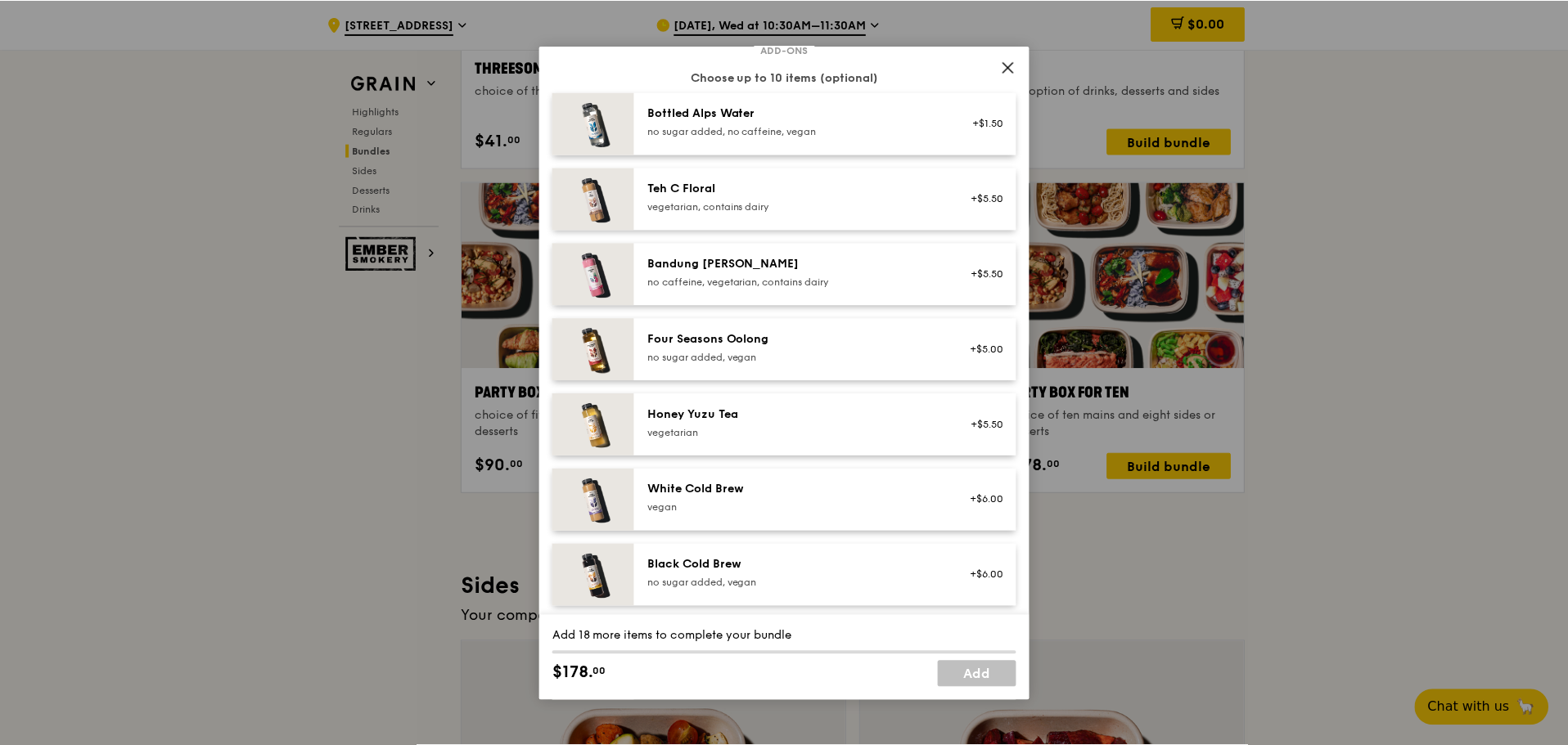
scroll to position [1872, 0]
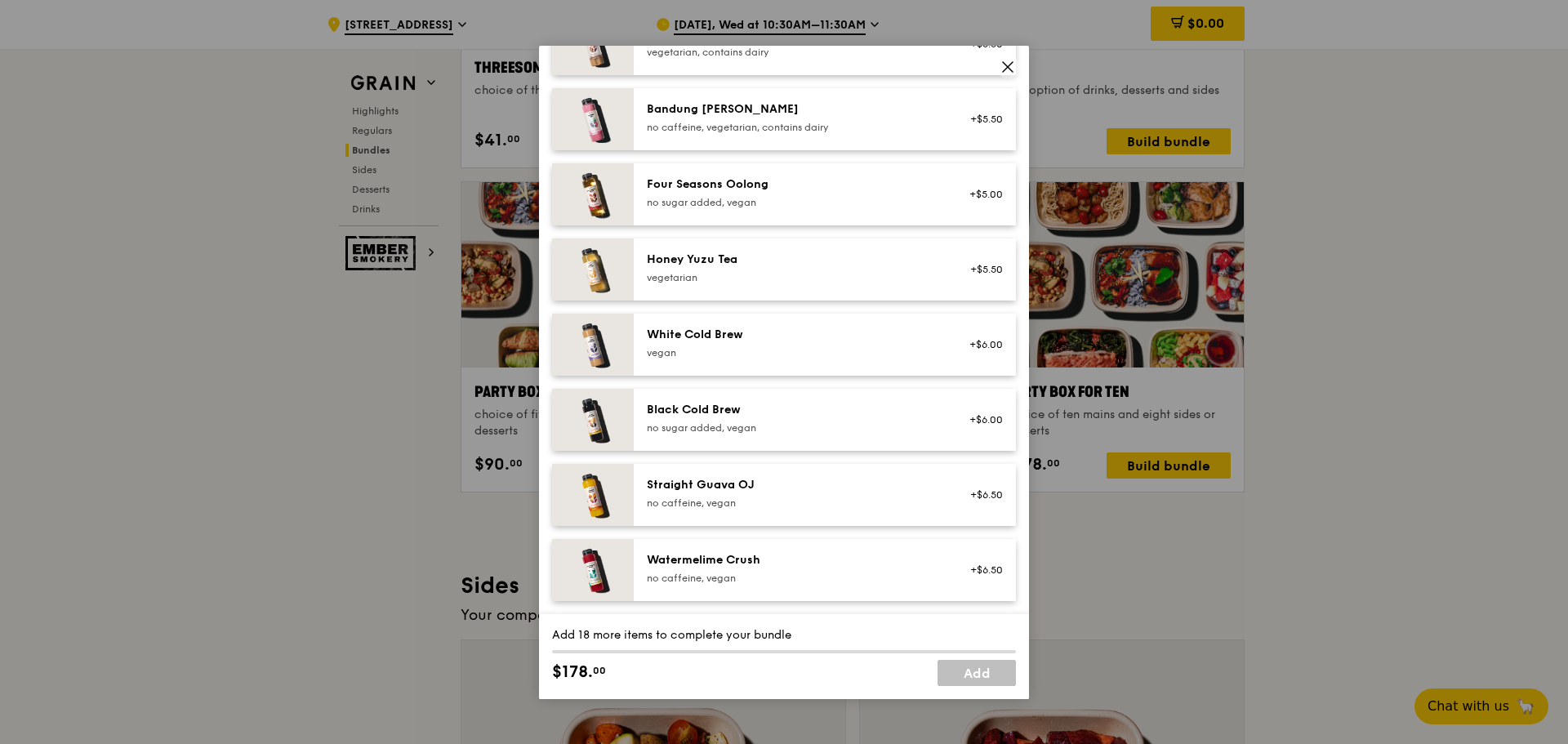
click at [1007, 64] on icon at bounding box center [1007, 66] width 15 height 15
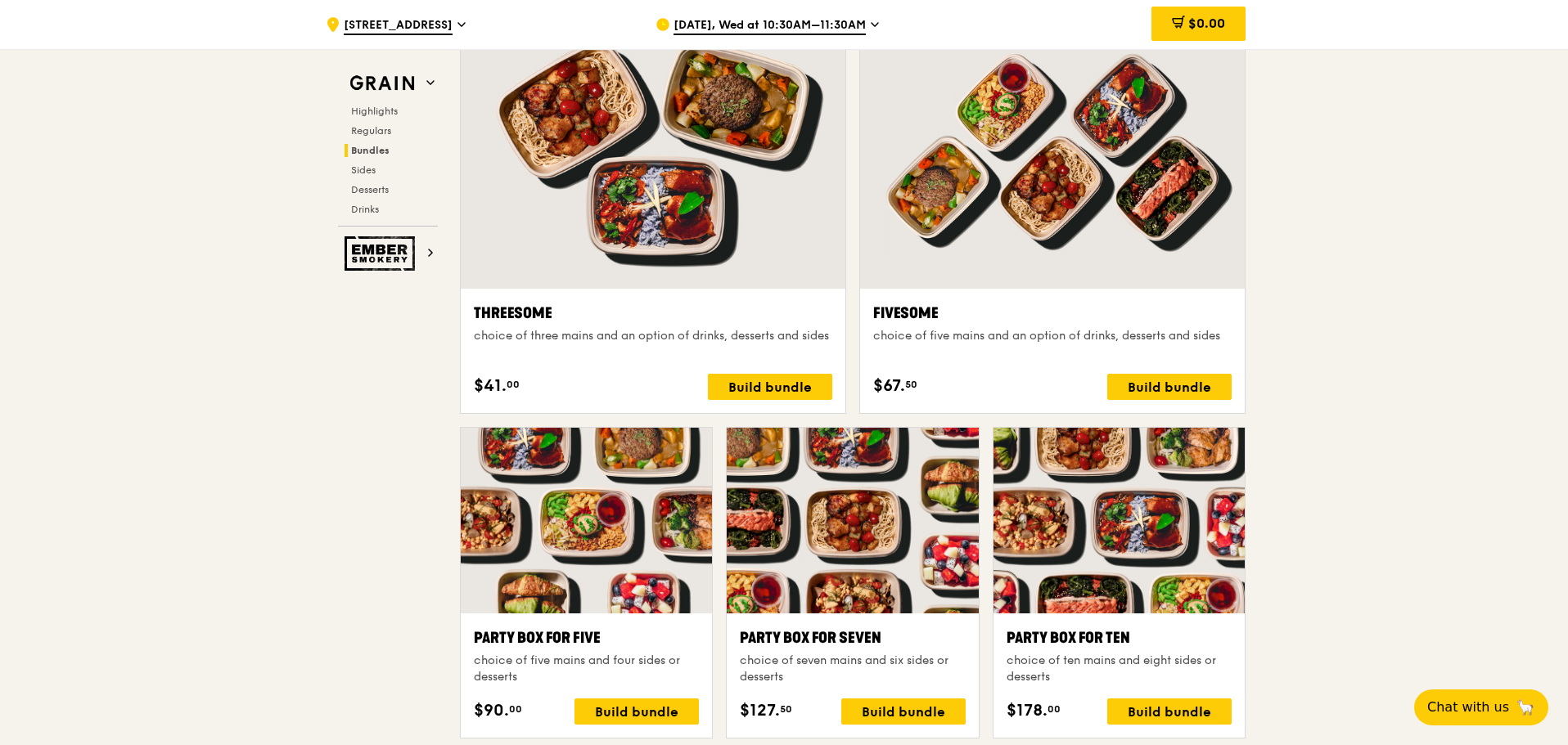
scroll to position [2447, 0]
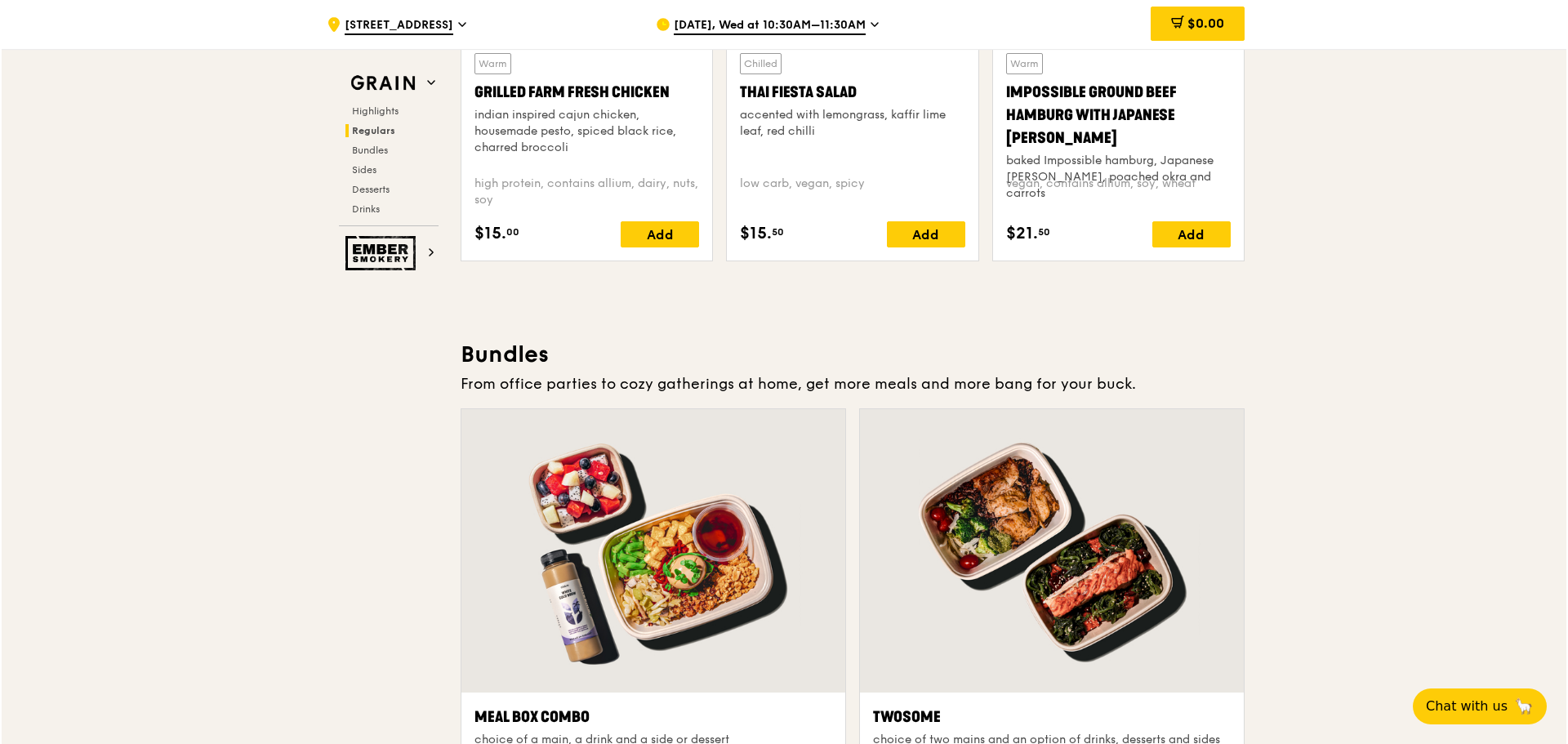
scroll to position [2533, 0]
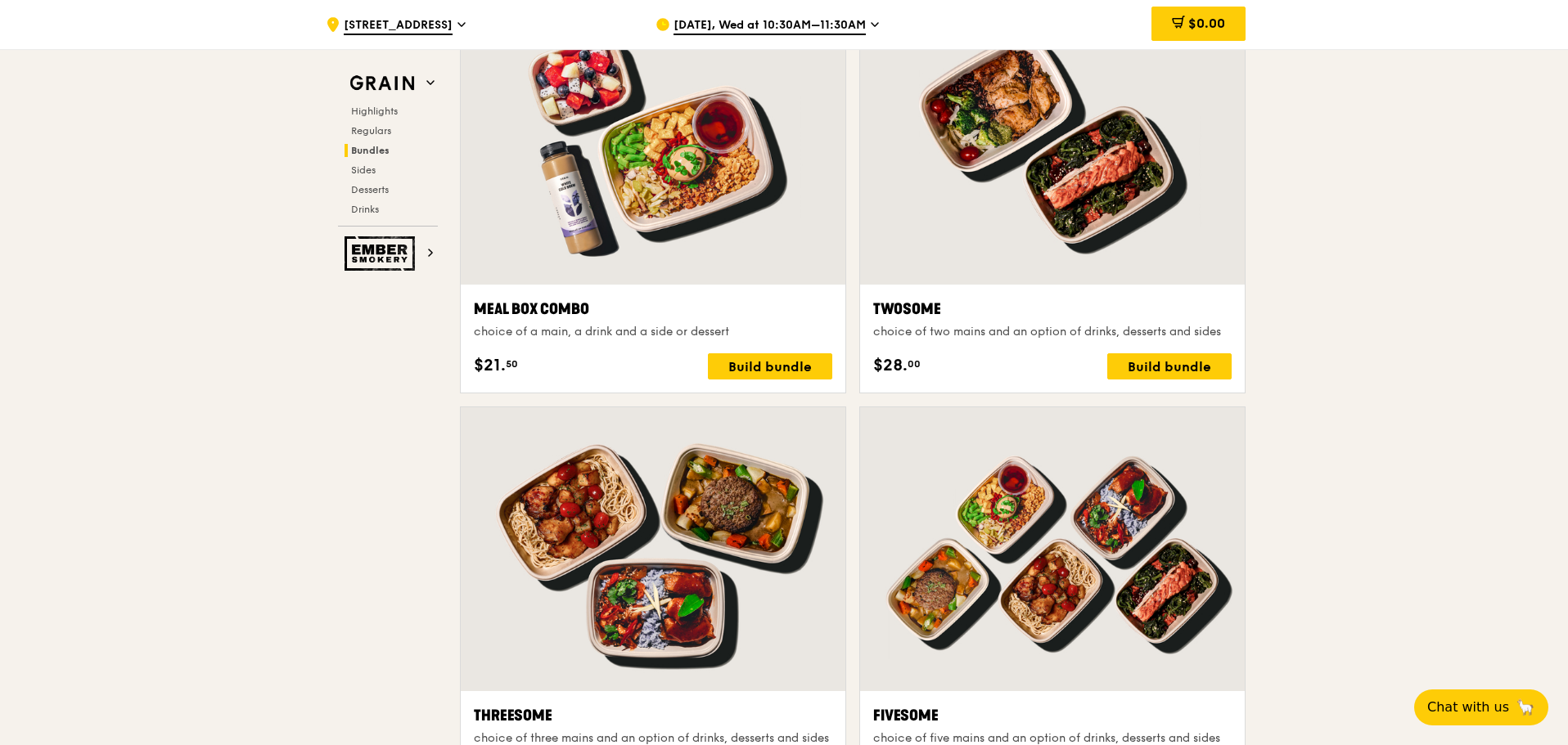
click at [663, 310] on div "Meal Box Combo" at bounding box center [653, 308] width 359 height 23
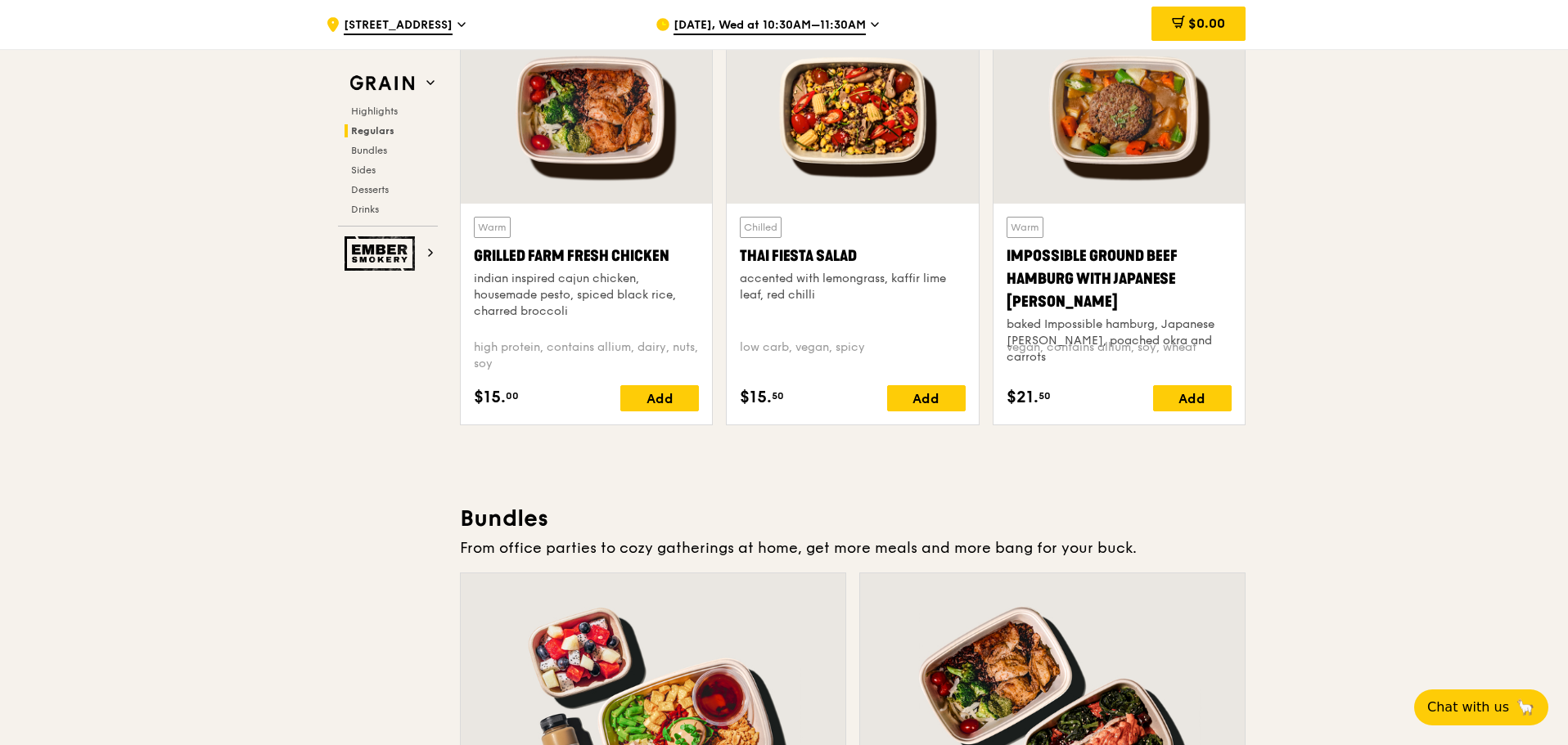
scroll to position [1718, 0]
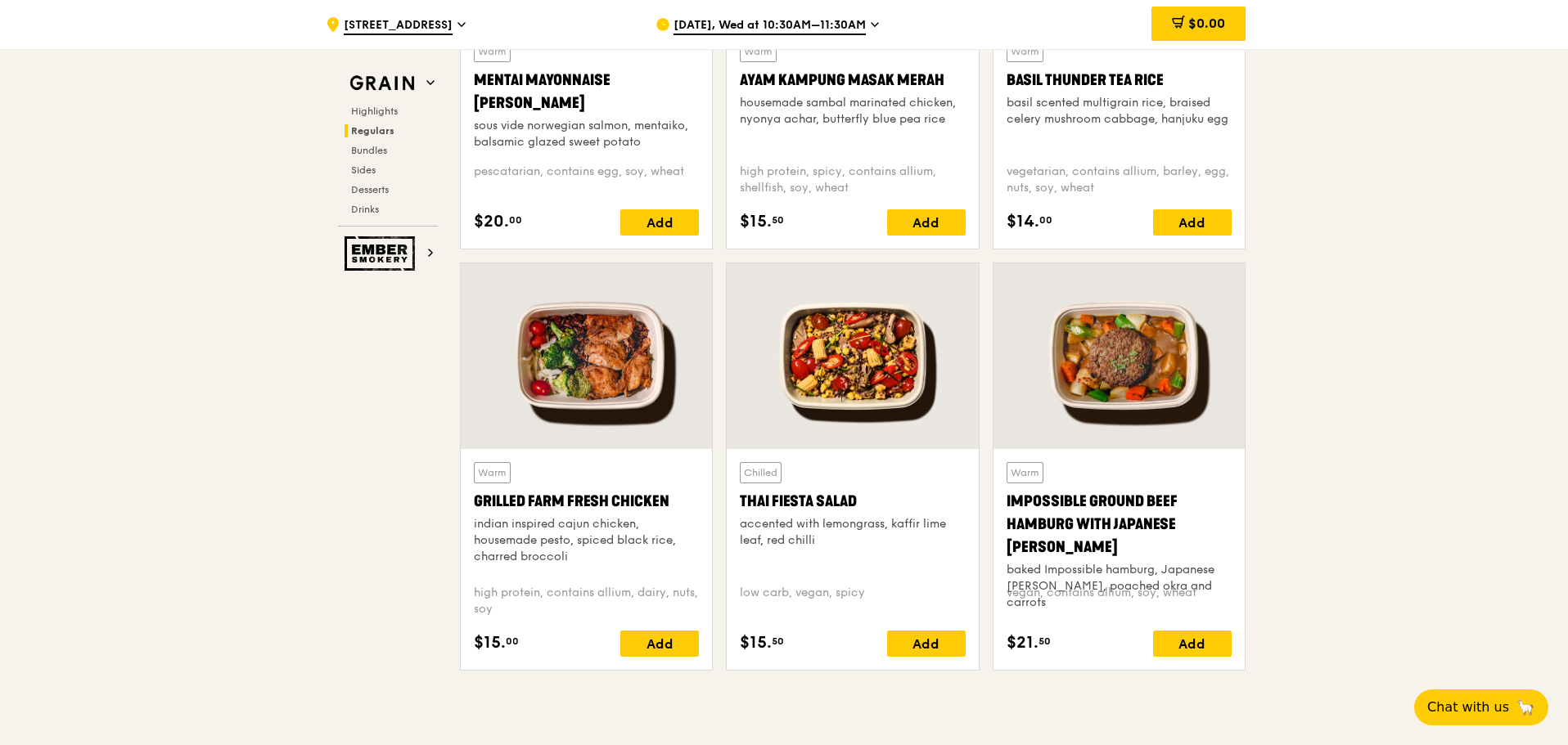
click at [607, 409] on div at bounding box center [586, 357] width 251 height 186
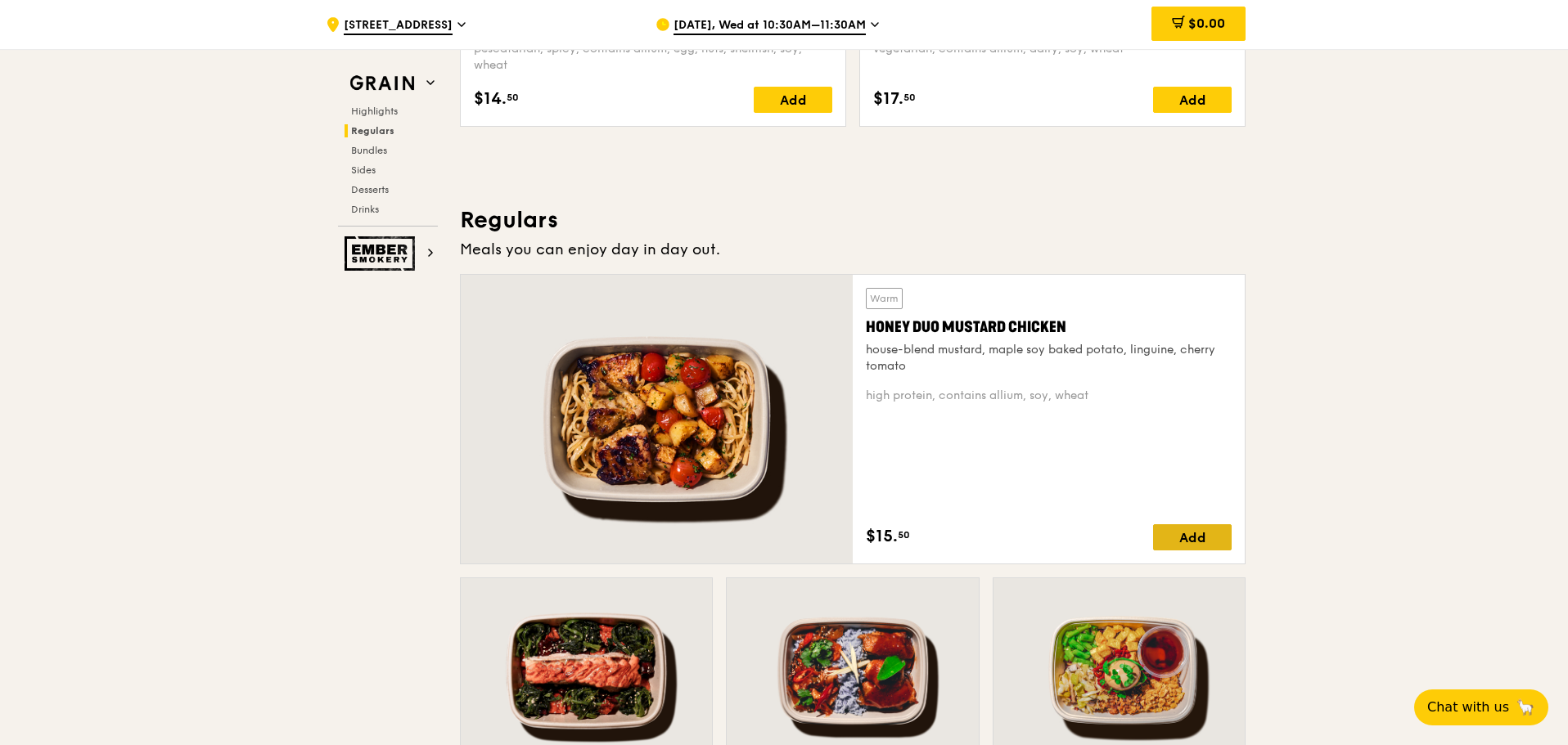
scroll to position [1145, 0]
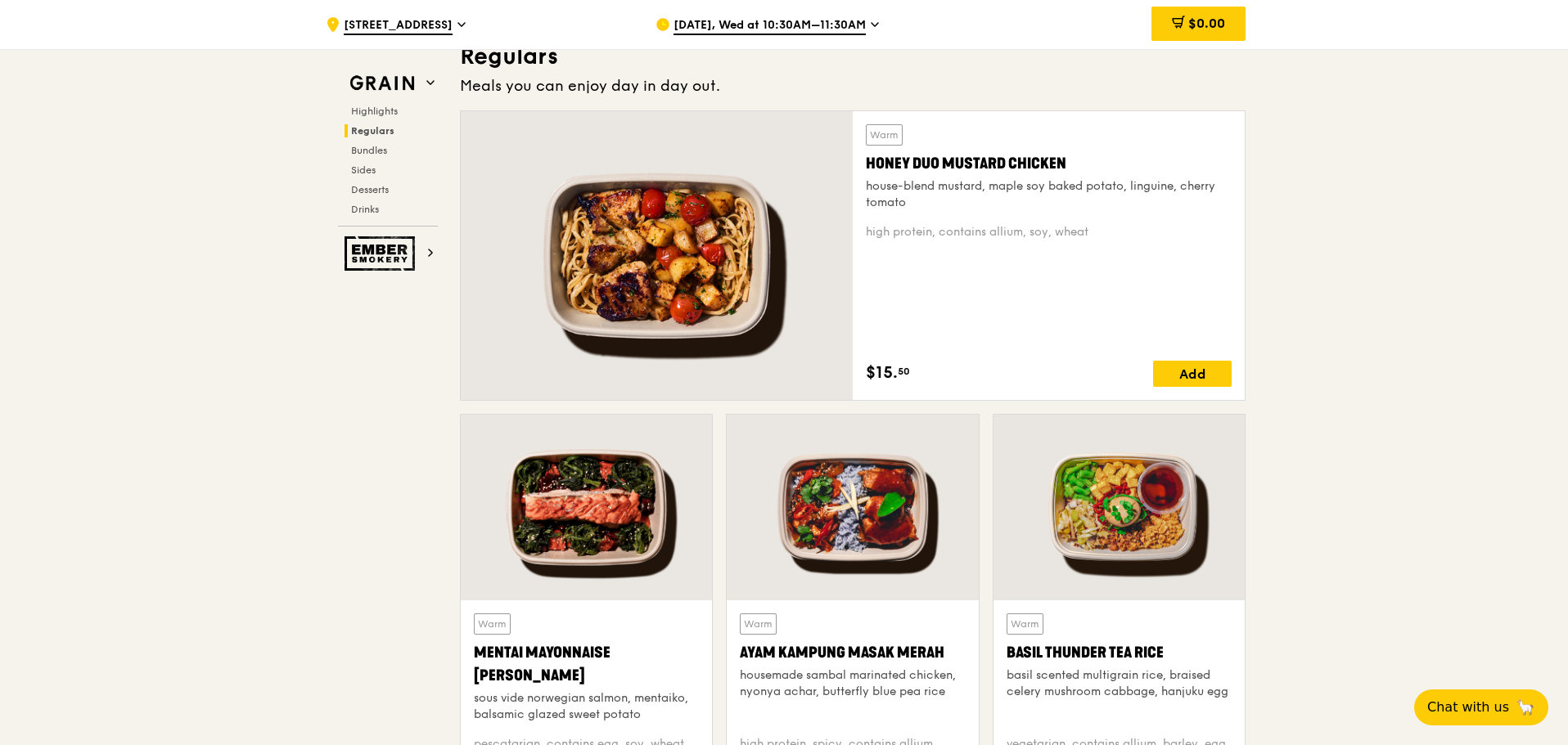
click at [1062, 195] on div "house-blend mustard, maple soy baked potato, linguine, cherry tomato" at bounding box center [1049, 194] width 366 height 33
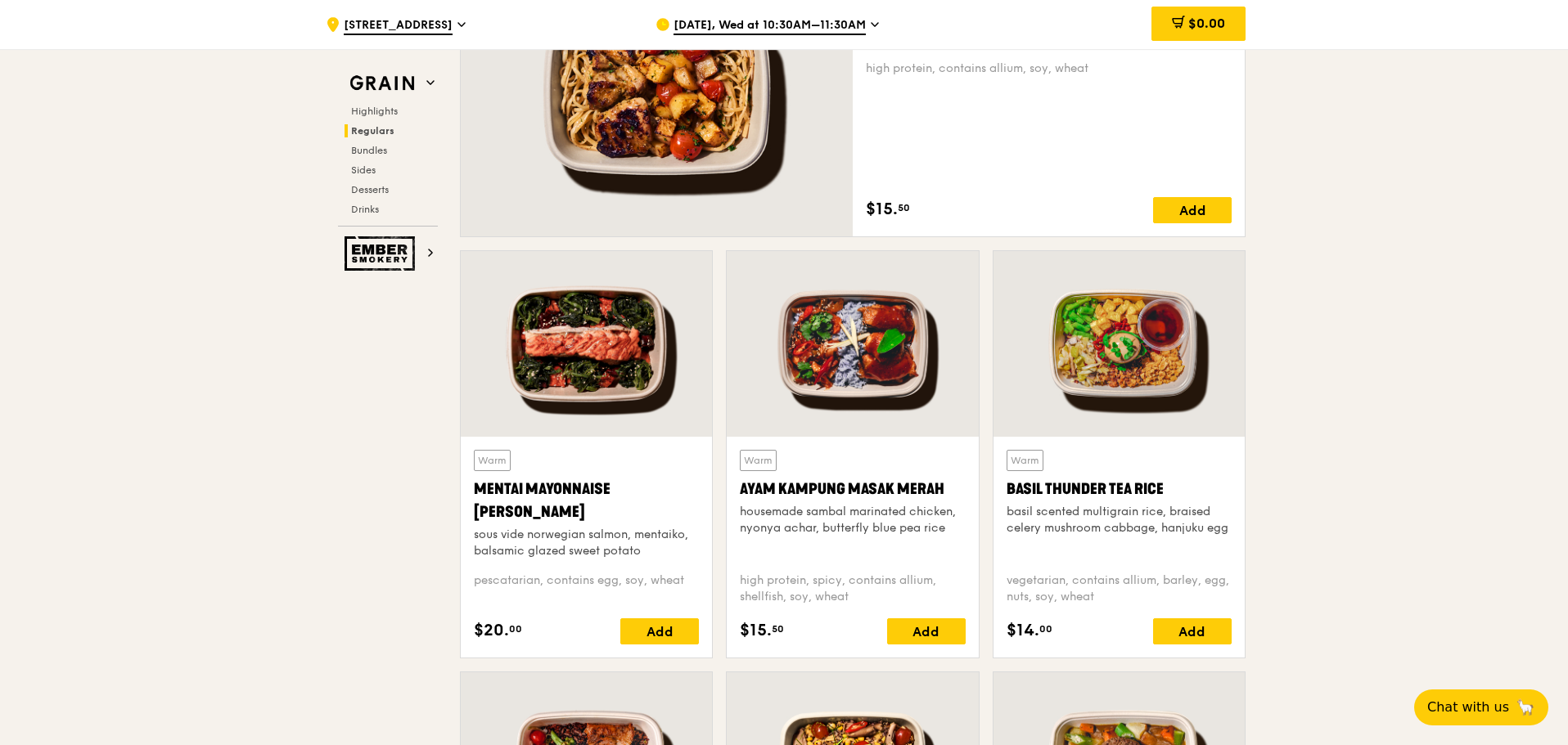
scroll to position [1636, 0]
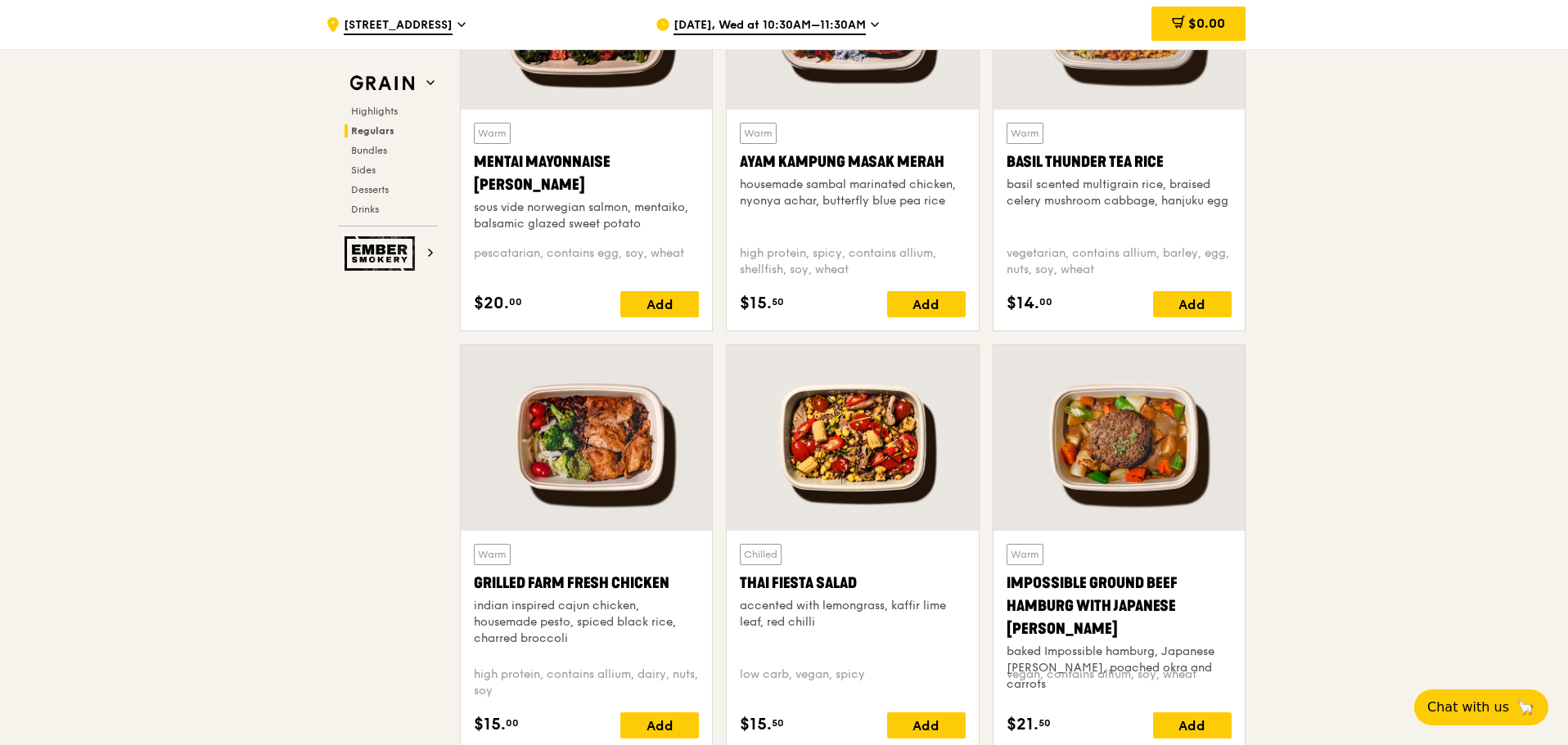
click at [609, 441] on div at bounding box center [586, 438] width 251 height 186
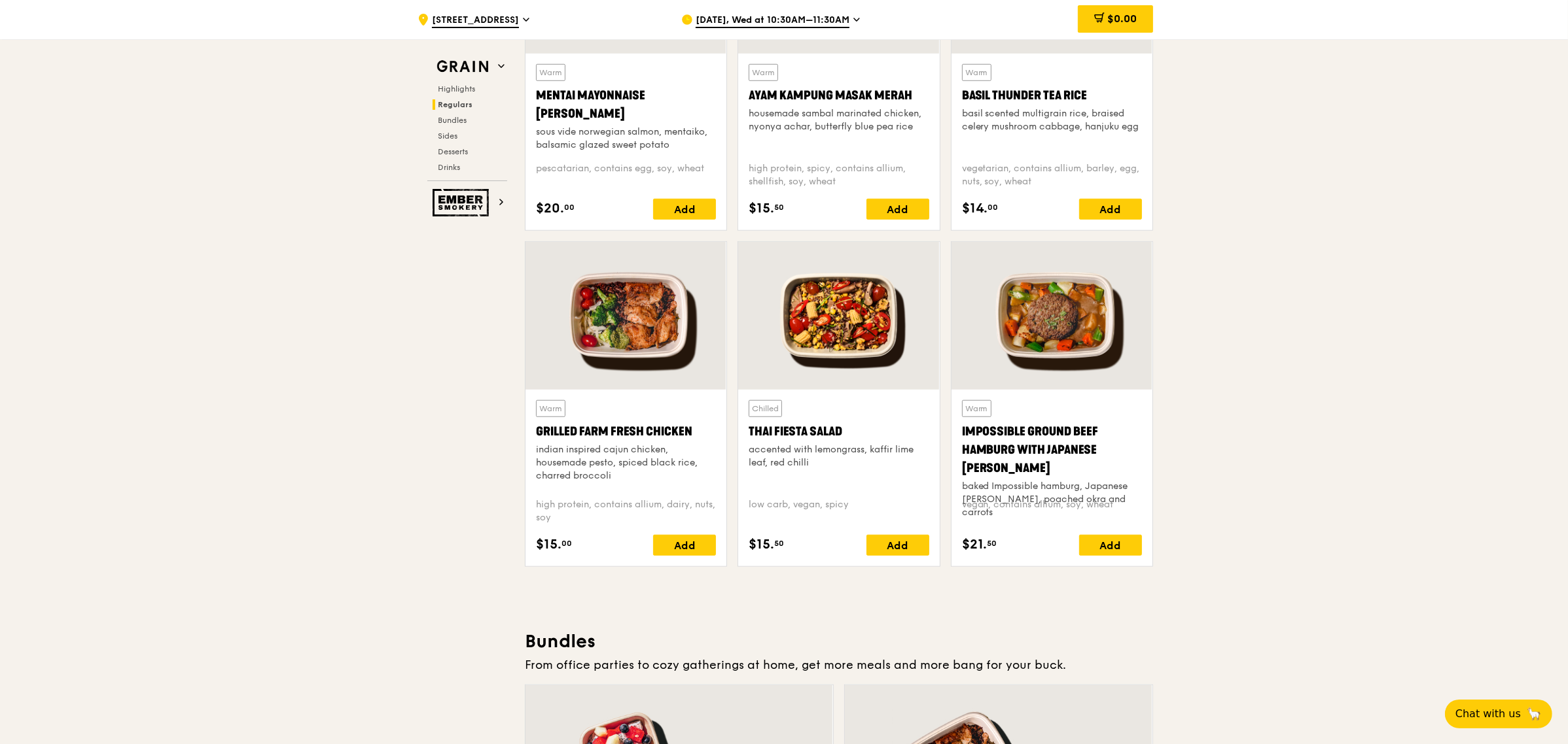
scroll to position [1259, 0]
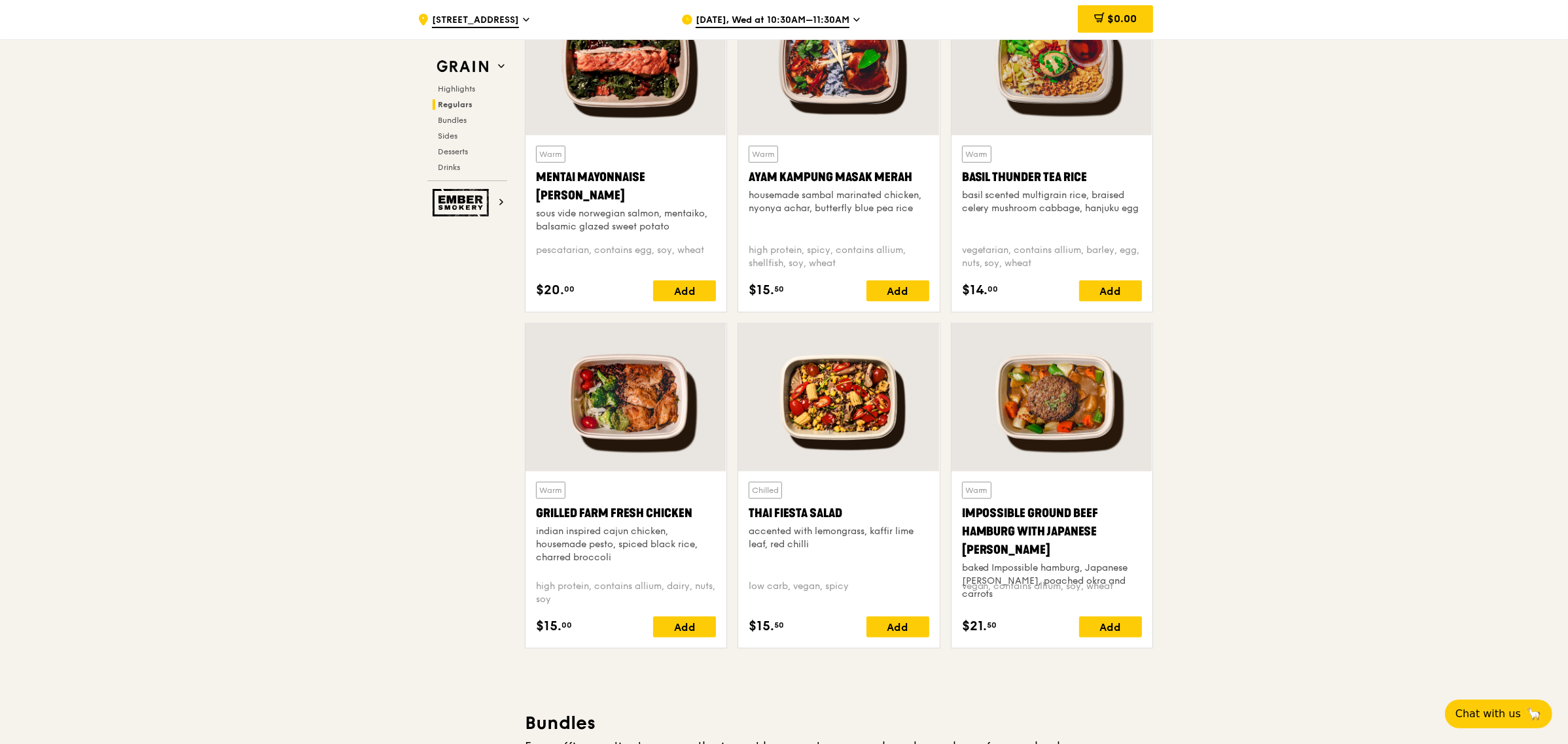
click at [864, 404] on div at bounding box center [839, 397] width 201 height 148
click at [1075, 436] on div at bounding box center [1052, 397] width 201 height 148
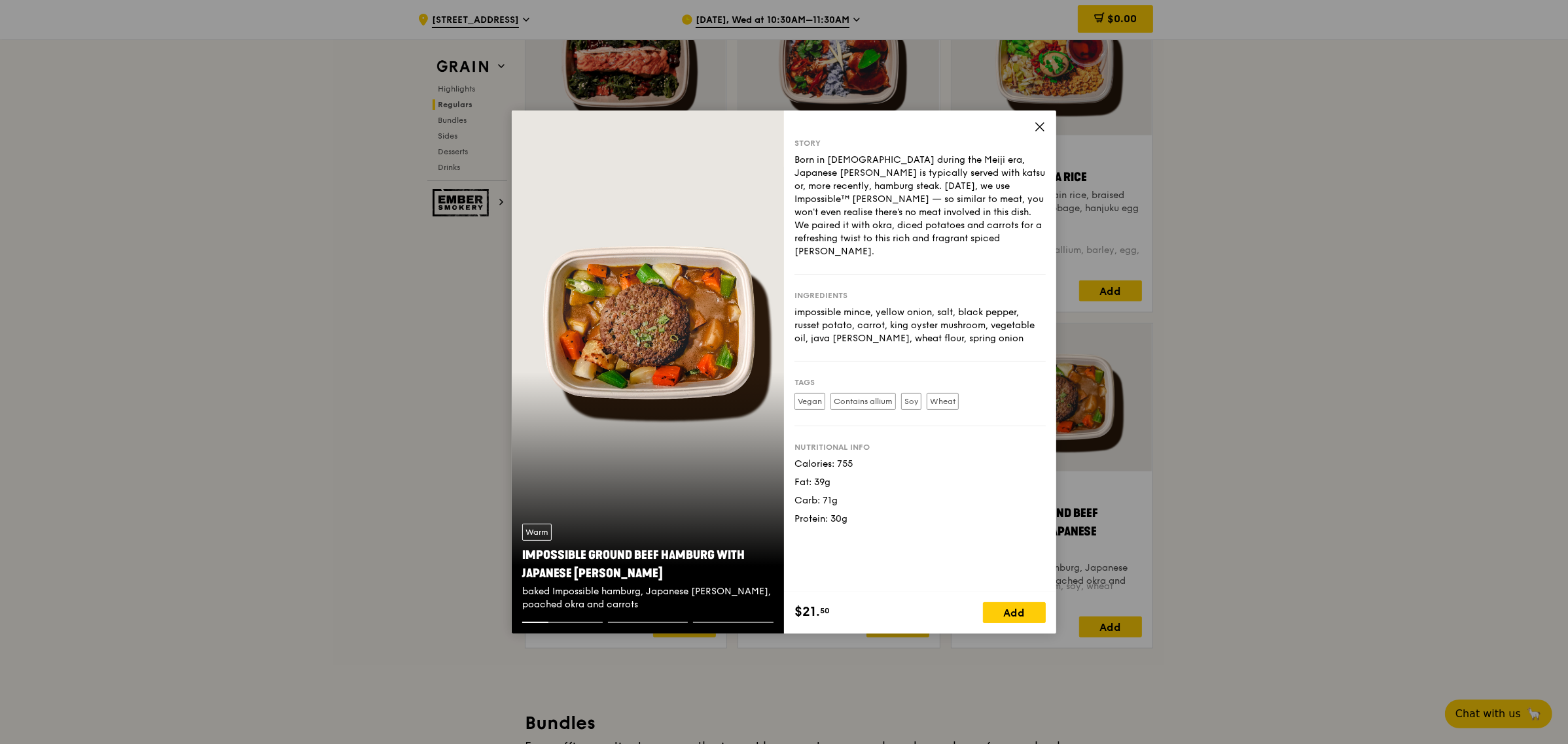
drag, startPoint x: 1220, startPoint y: 436, endPoint x: 1219, endPoint y: 429, distance: 7.1
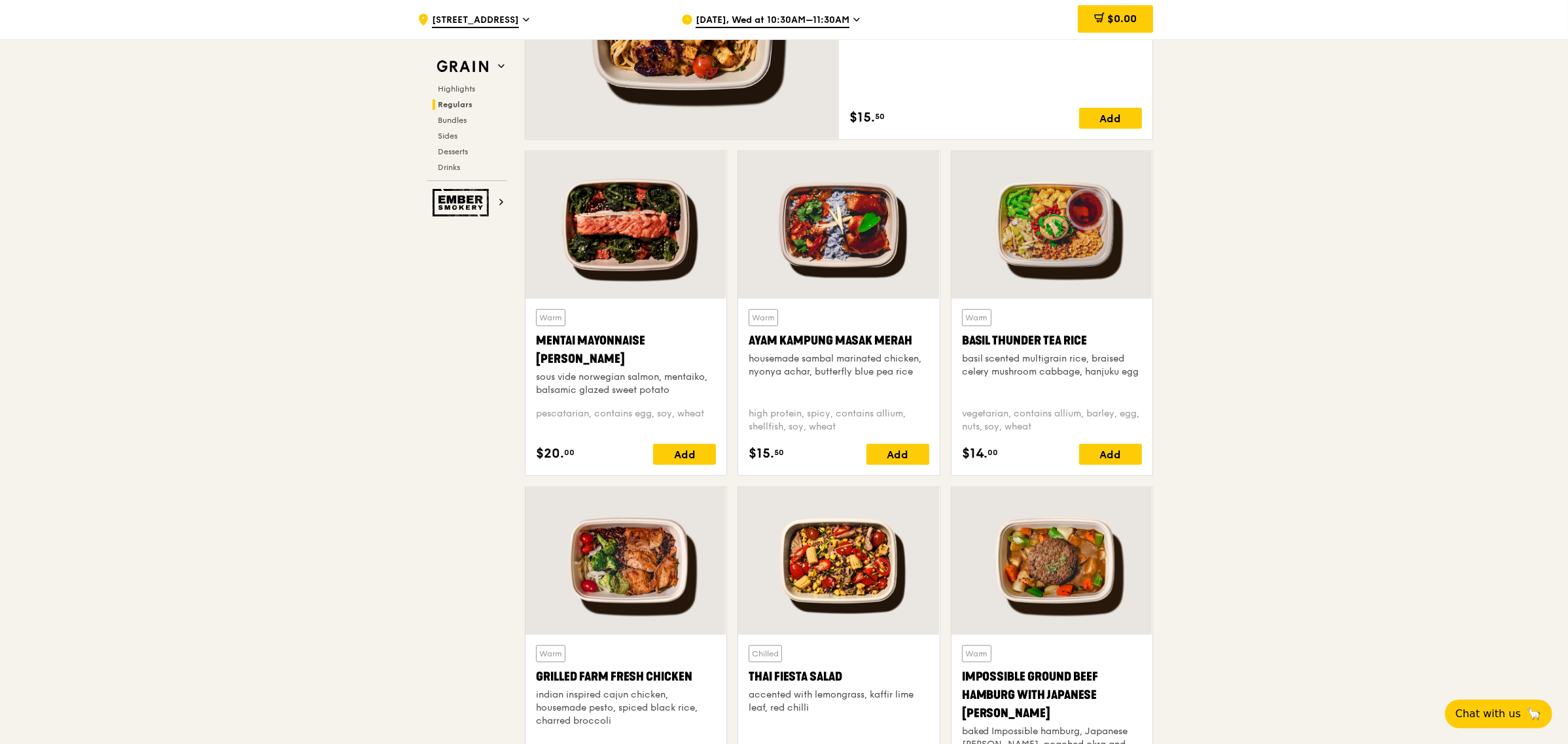
scroll to position [1013, 0]
